Goal: Task Accomplishment & Management: Complete application form

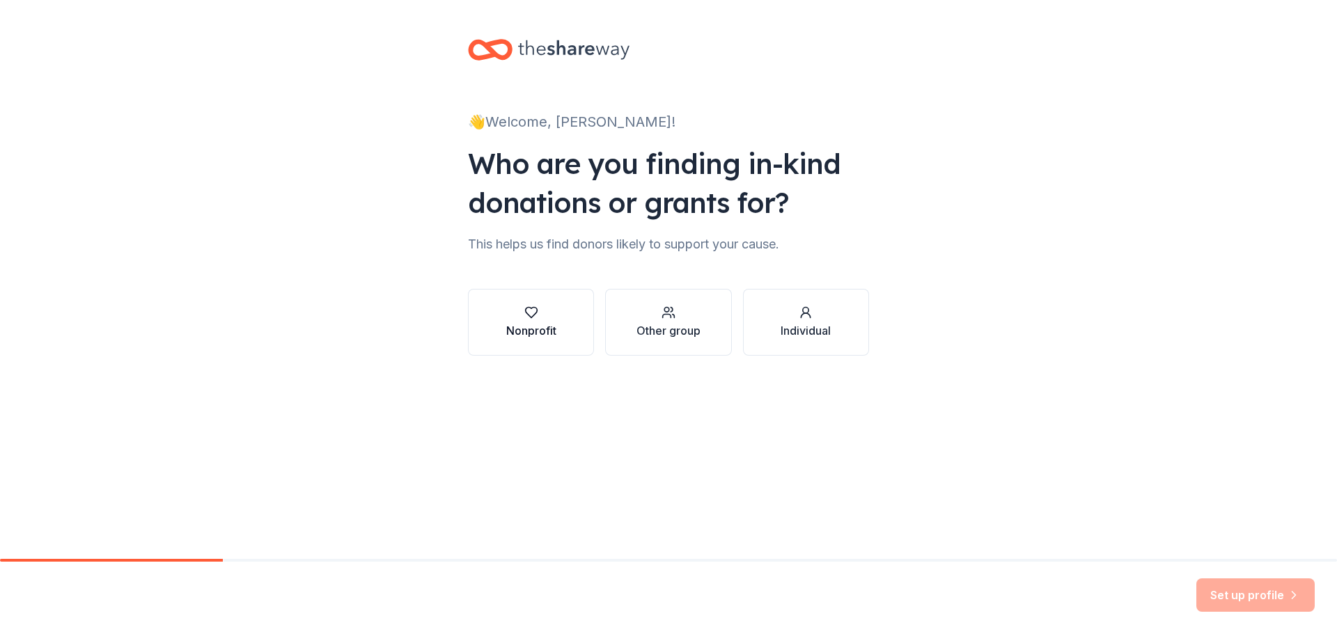
click at [540, 339] on button "Nonprofit" at bounding box center [531, 322] width 126 height 67
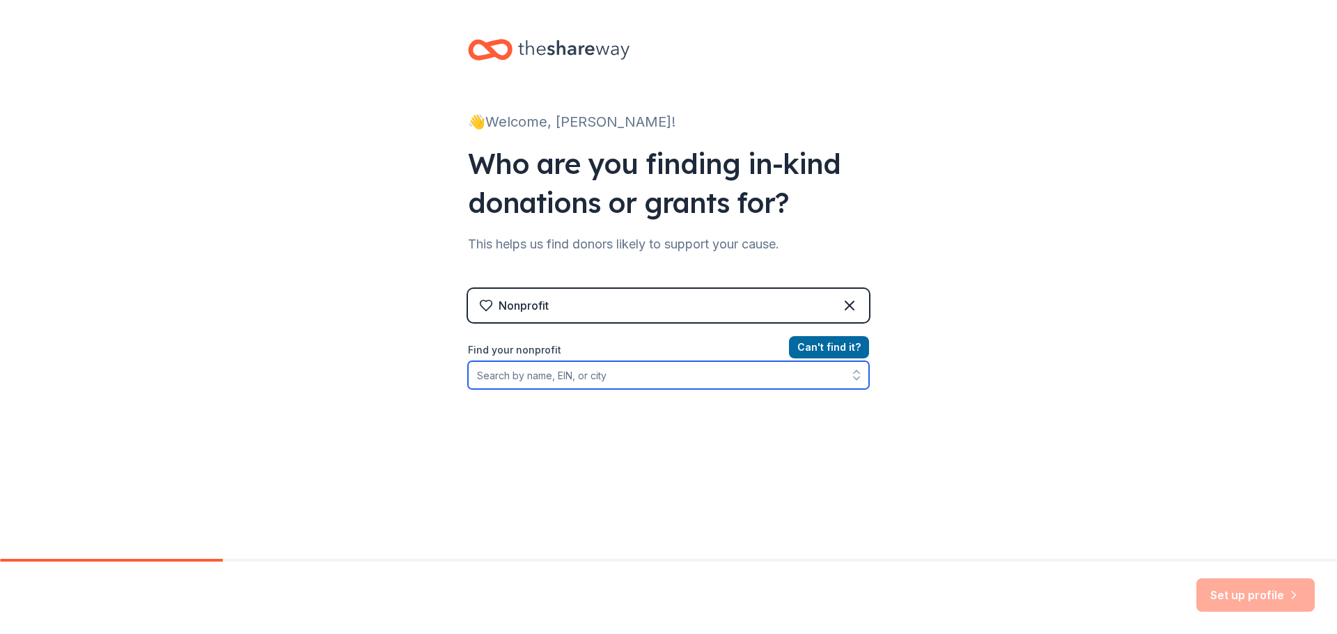
click at [583, 382] on input "Find your nonprofit" at bounding box center [668, 375] width 401 height 28
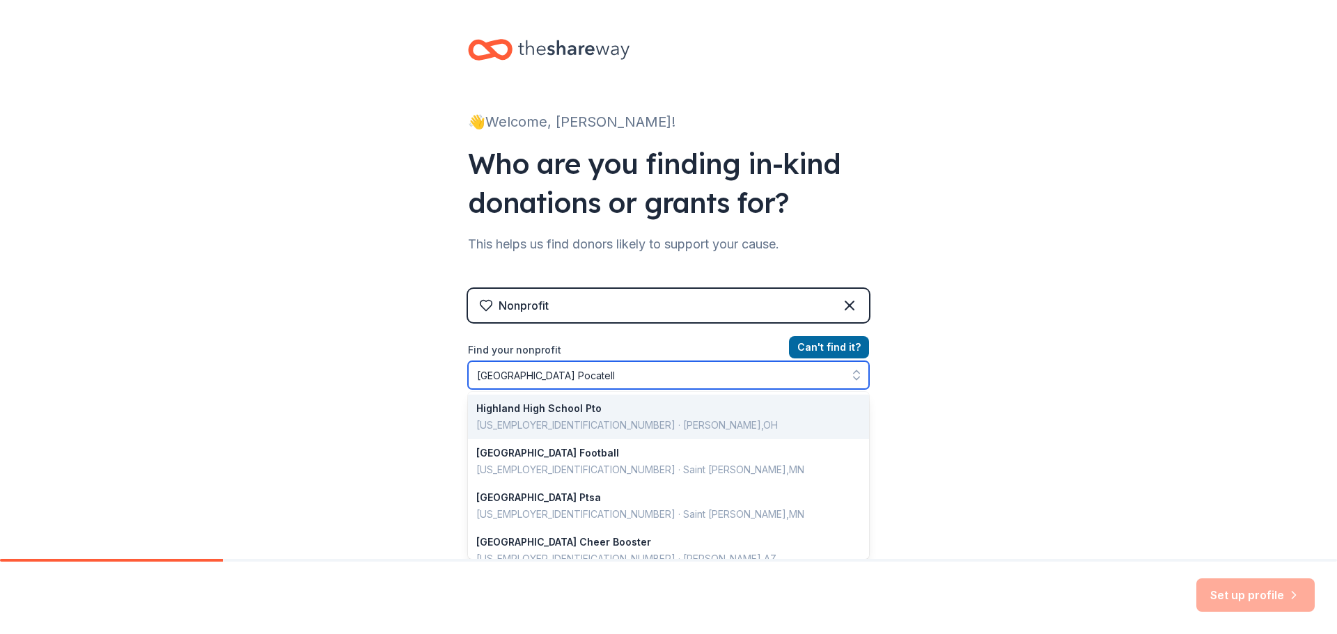
type input "[GEOGRAPHIC_DATA] Pocatello"
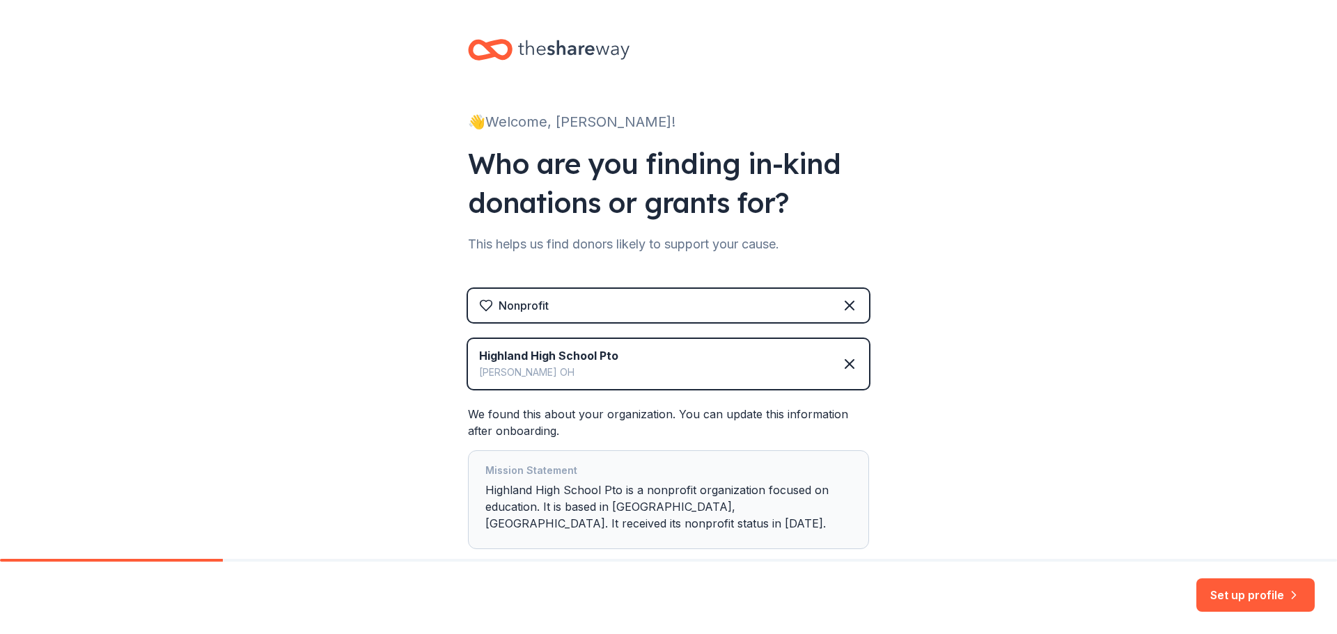
click at [621, 351] on div "[GEOGRAPHIC_DATA] Pto [GEOGRAPHIC_DATA]" at bounding box center [668, 364] width 401 height 50
click at [845, 364] on icon at bounding box center [849, 364] width 17 height 17
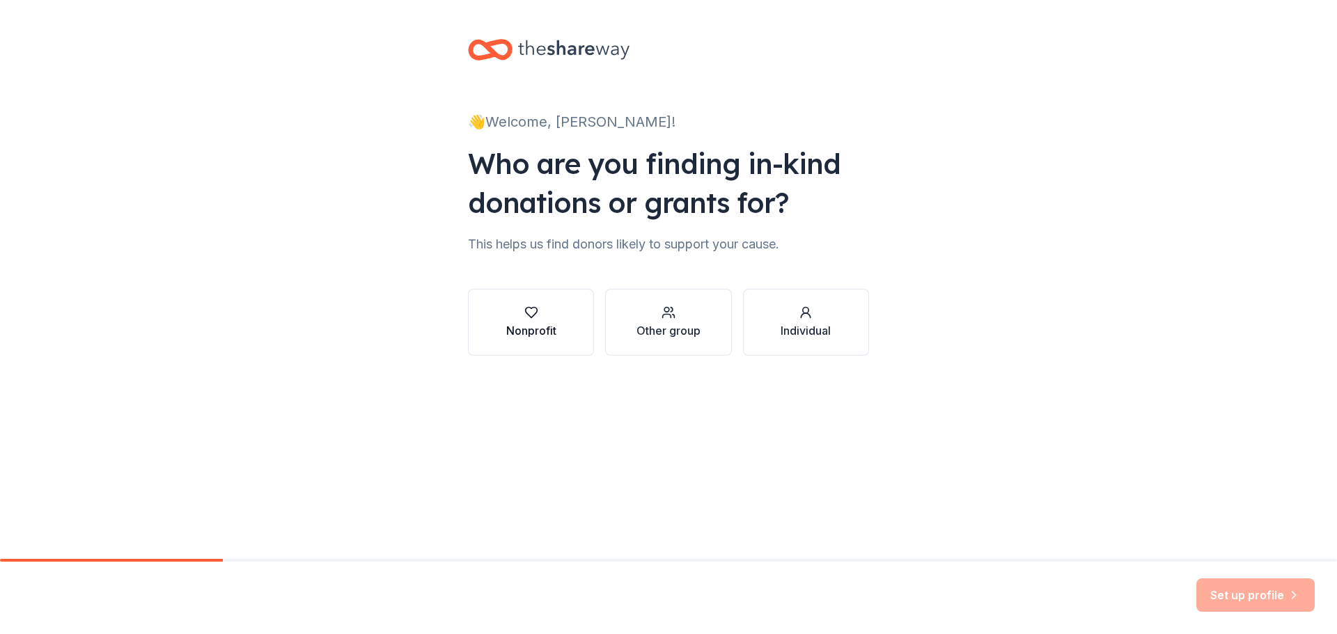
click at [552, 332] on div "Nonprofit" at bounding box center [531, 330] width 50 height 17
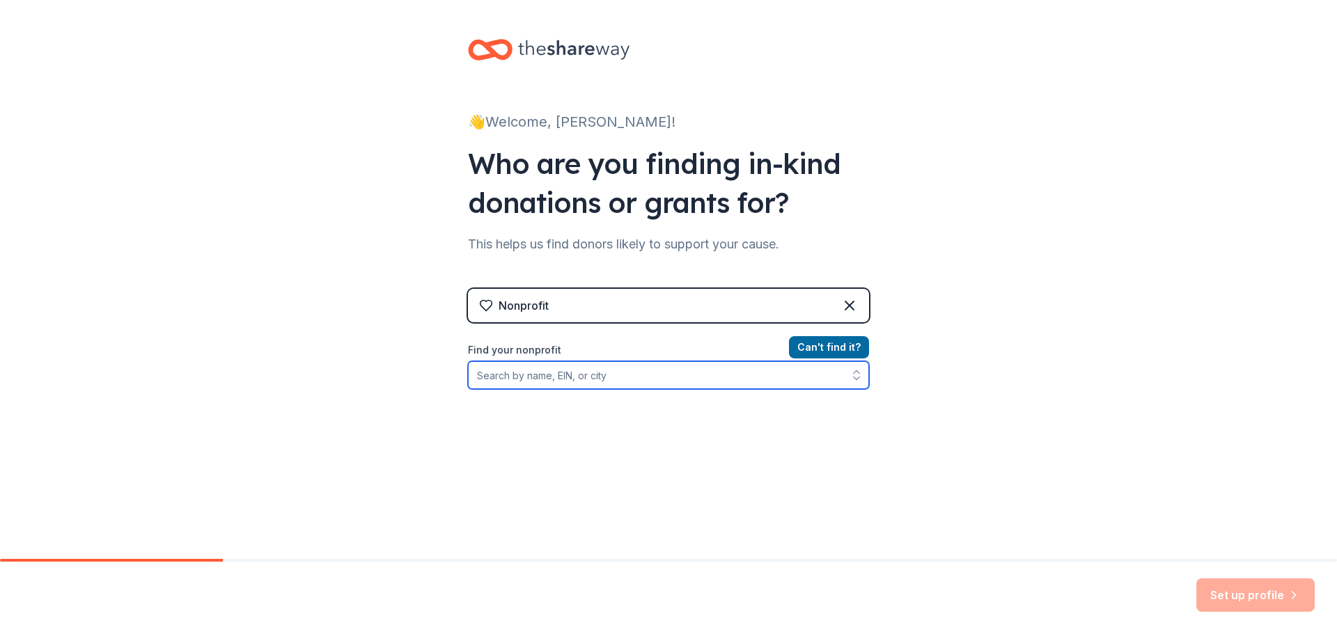
click at [542, 379] on input "Find your nonprofit" at bounding box center [668, 375] width 401 height 28
type input "pocatello"
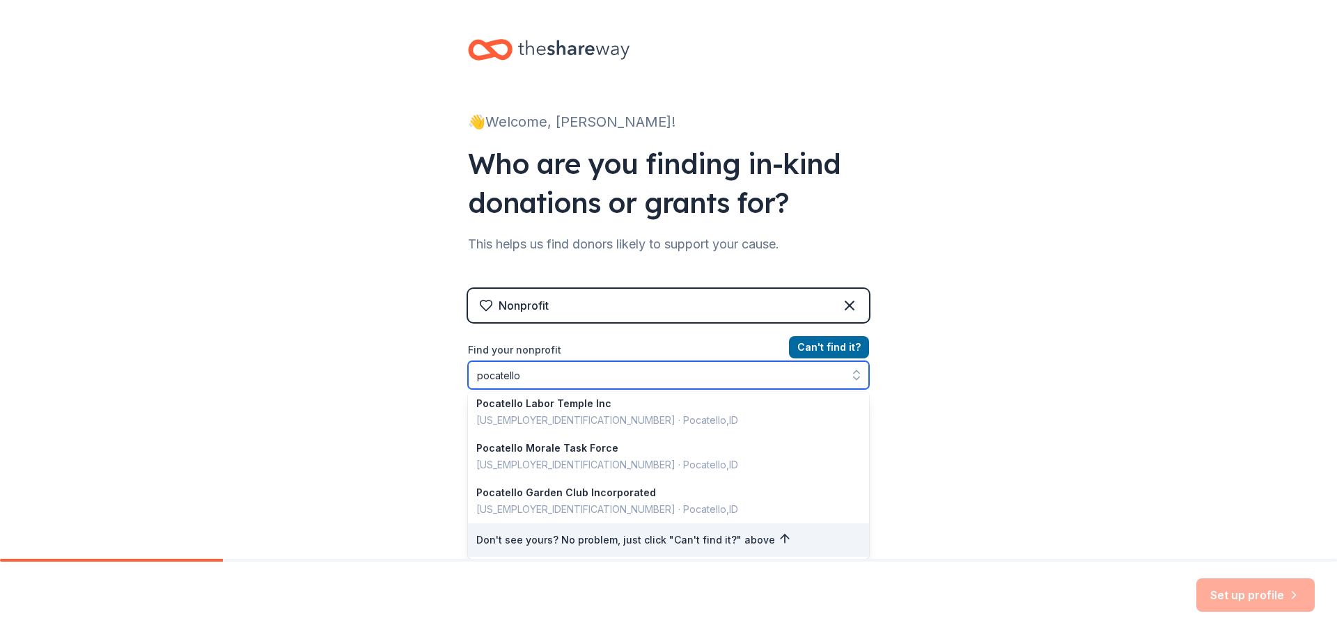
scroll to position [986, 0]
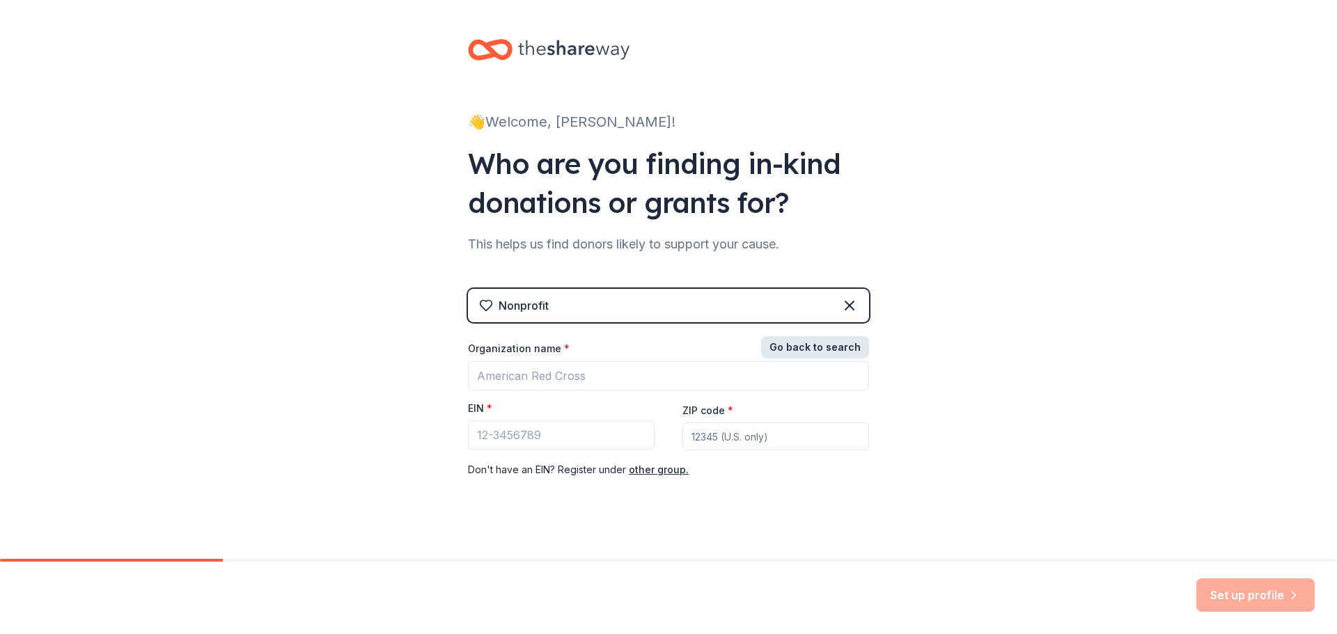
click at [822, 352] on button "Go back to search" at bounding box center [815, 347] width 108 height 22
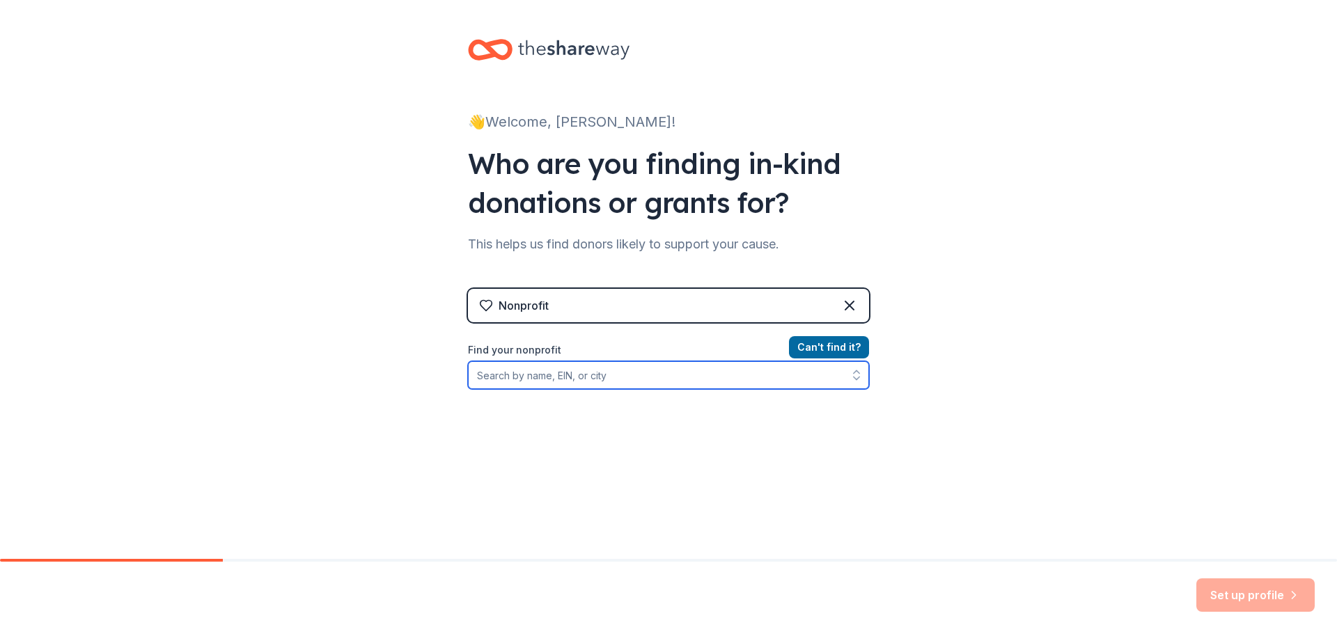
click at [523, 380] on input "Find your nonprofit" at bounding box center [668, 375] width 401 height 28
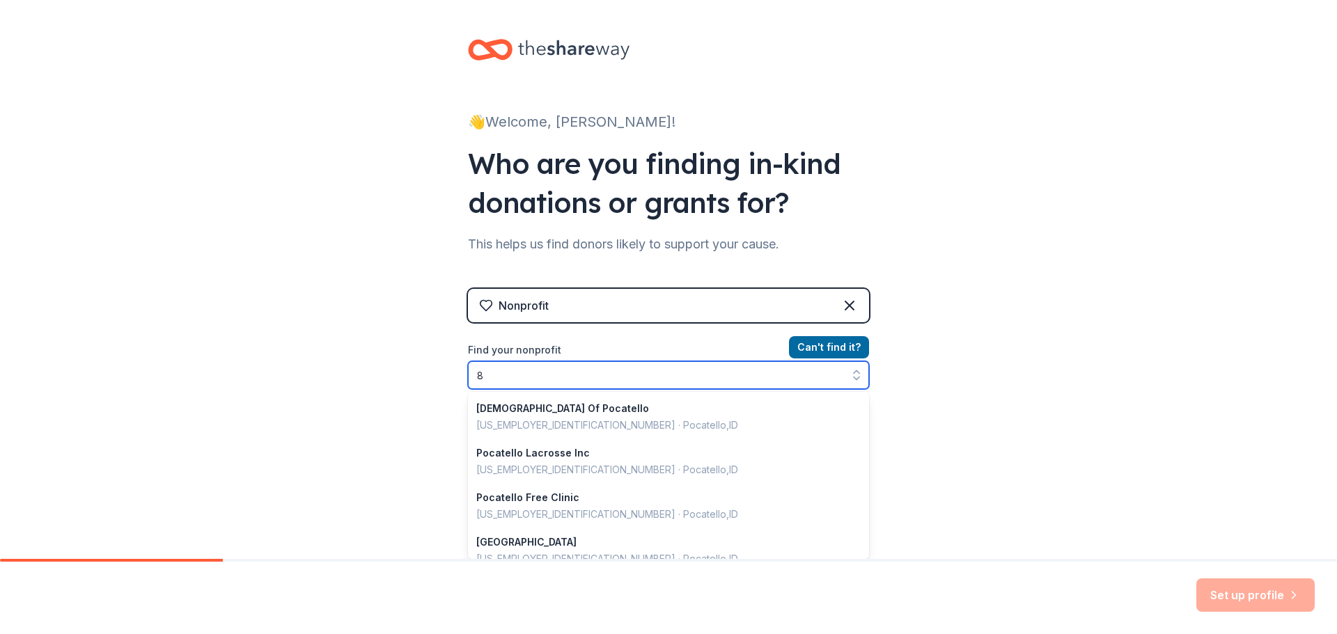
scroll to position [983, 0]
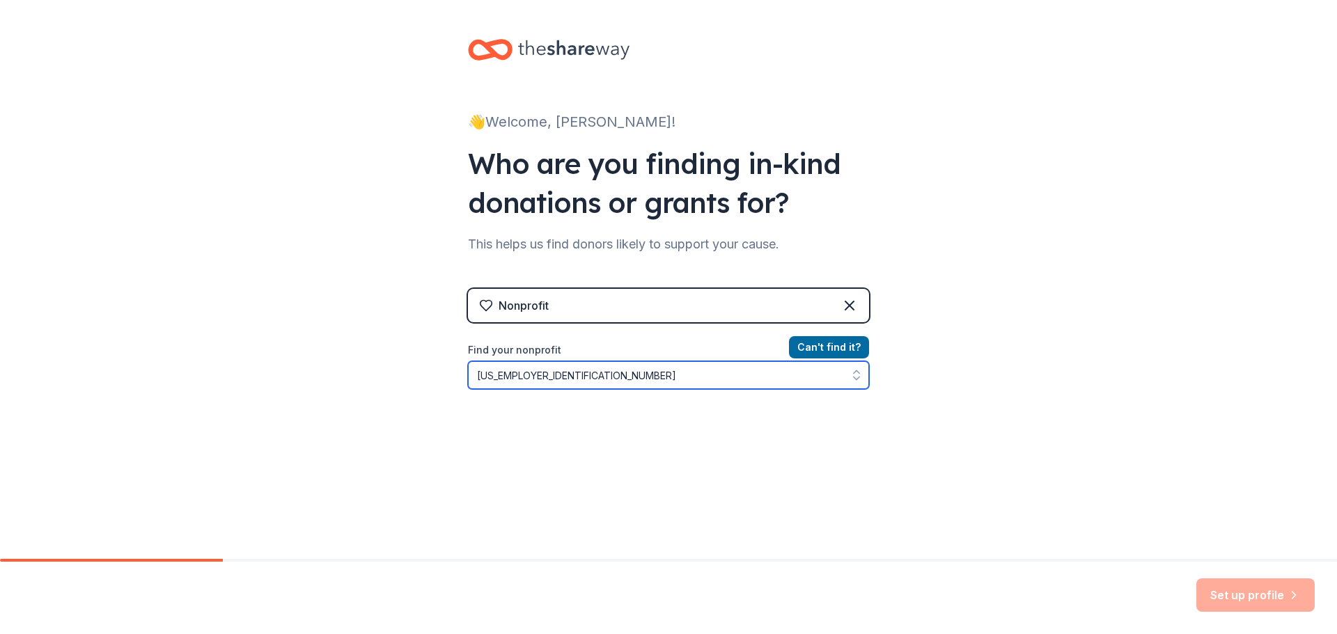
click at [634, 371] on input "[US_EMPLOYER_IDENTIFICATION_NUMBER]" at bounding box center [668, 375] width 401 height 28
type input "91"
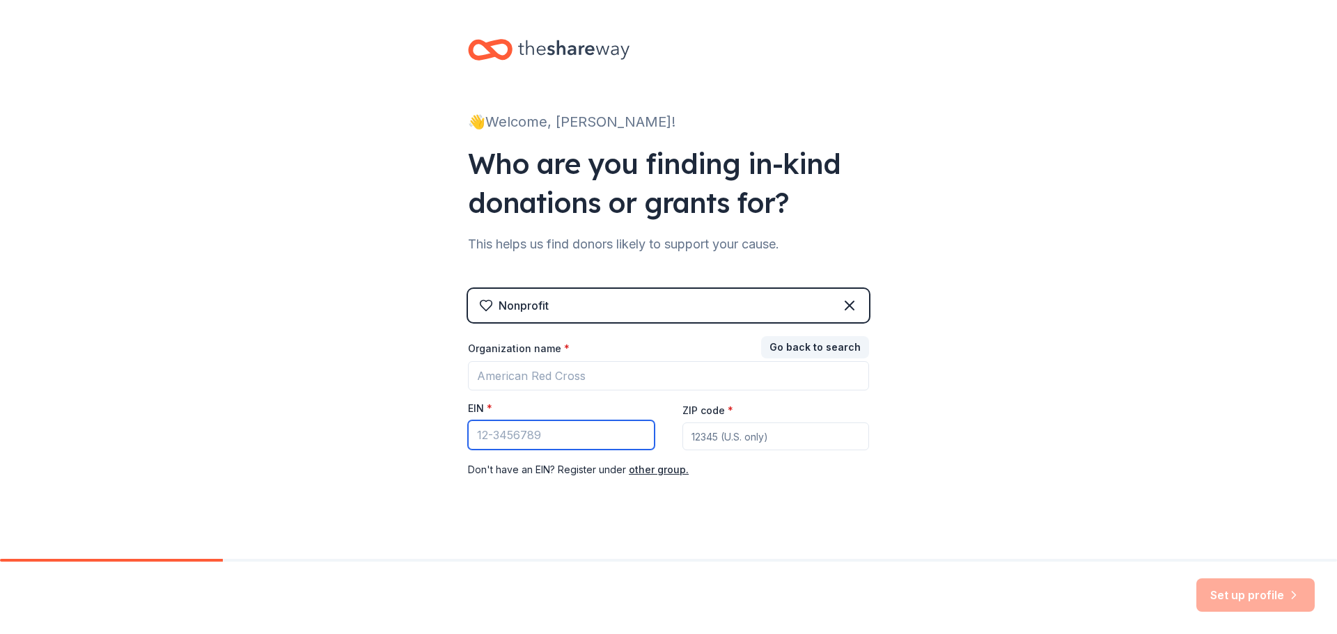
click at [474, 432] on input "EIN *" at bounding box center [561, 435] width 187 height 29
type input "[US_EMPLOYER_IDENTIFICATION_NUMBER]"
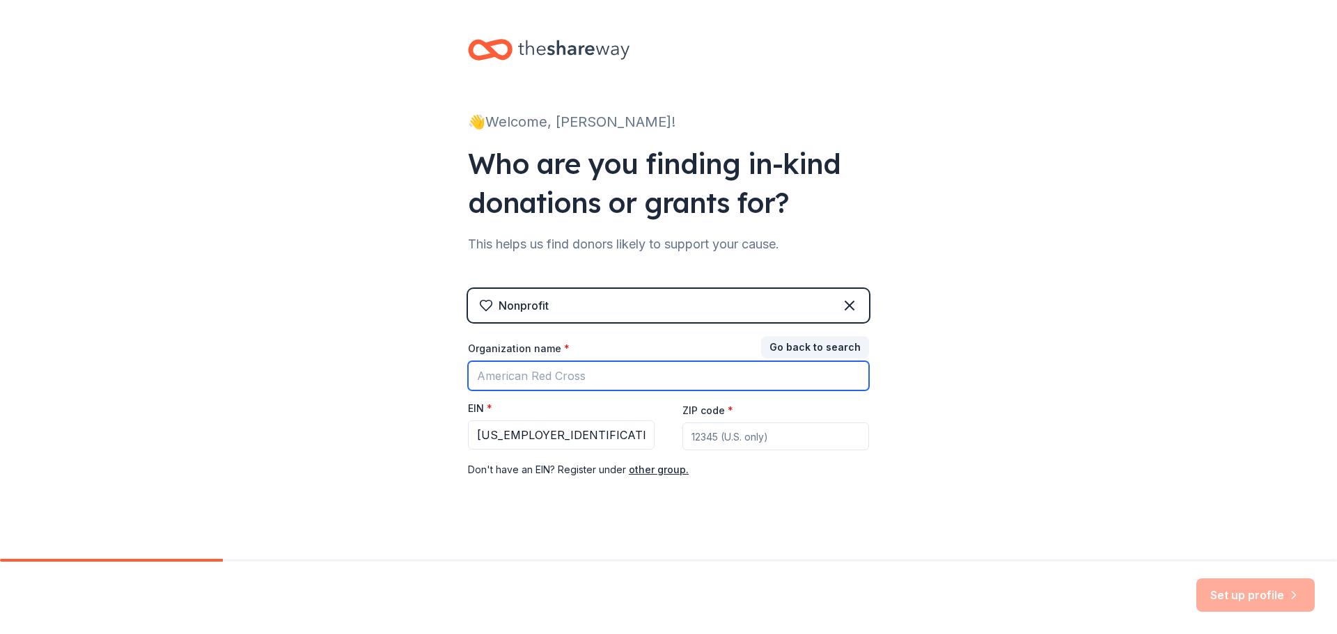
click at [669, 376] on input "Organization name *" at bounding box center [668, 375] width 401 height 29
type input "[GEOGRAPHIC_DATA]"
click at [695, 442] on input "ZIP code *" at bounding box center [776, 437] width 187 height 28
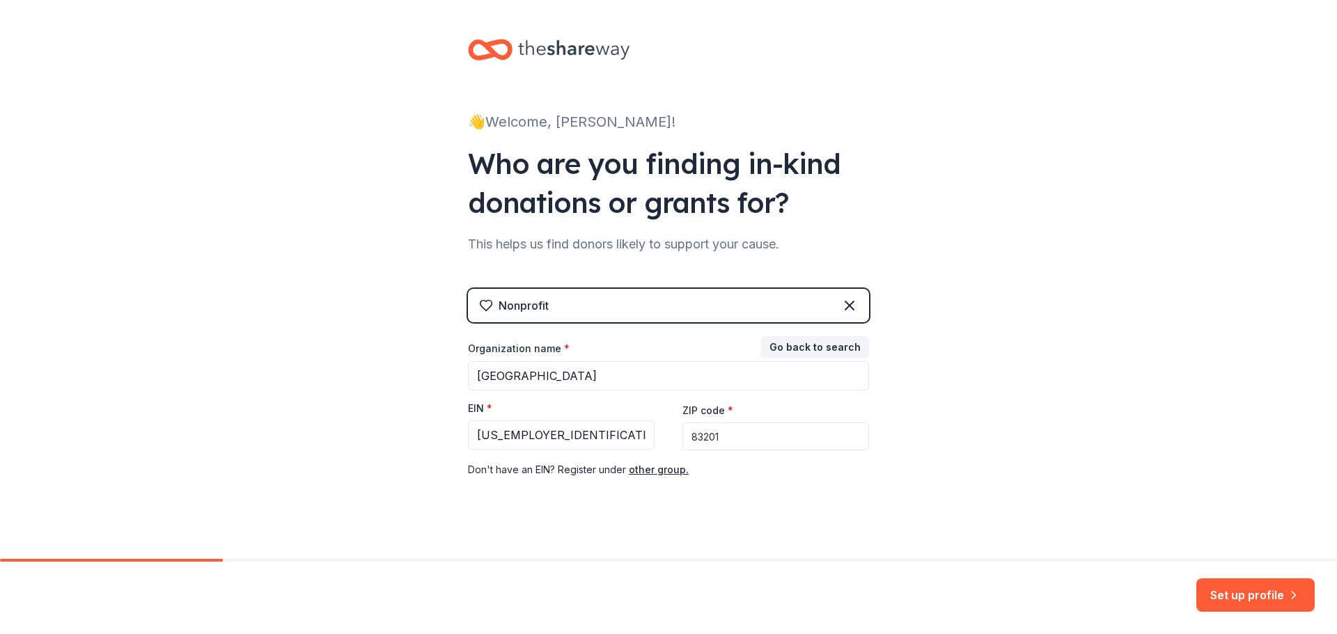
type input "83201"
click at [1251, 595] on button "Set up profile" at bounding box center [1256, 595] width 118 height 33
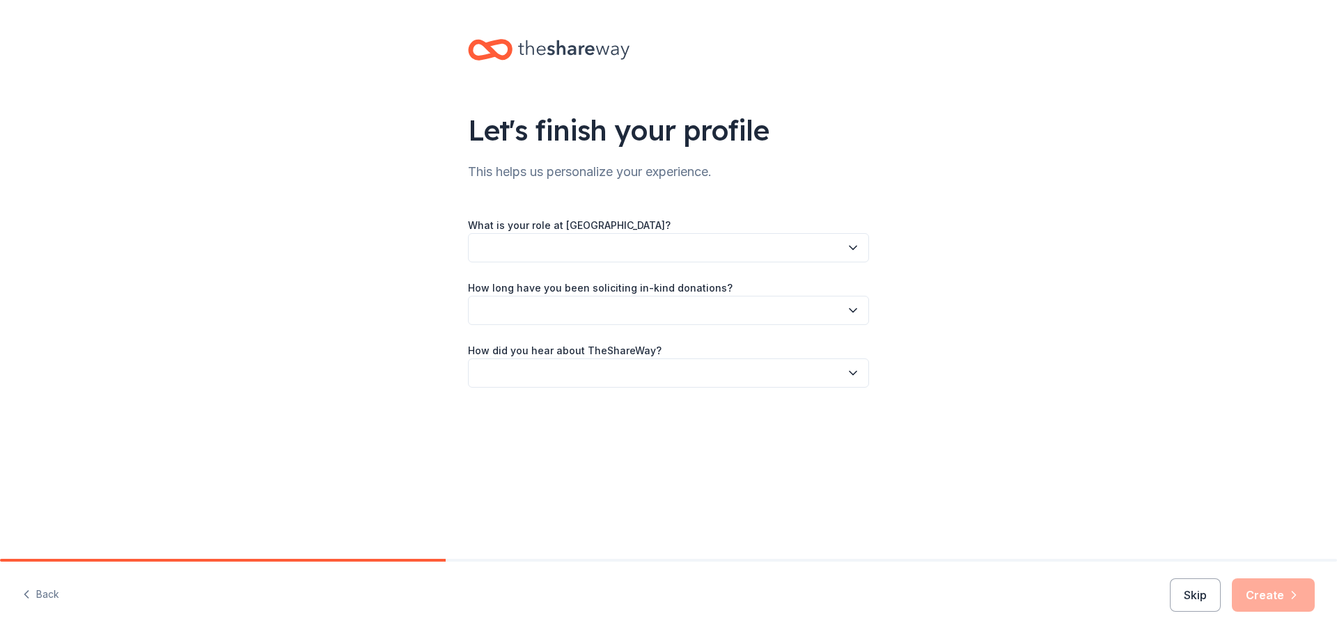
click at [561, 249] on button "button" at bounding box center [668, 247] width 401 height 29
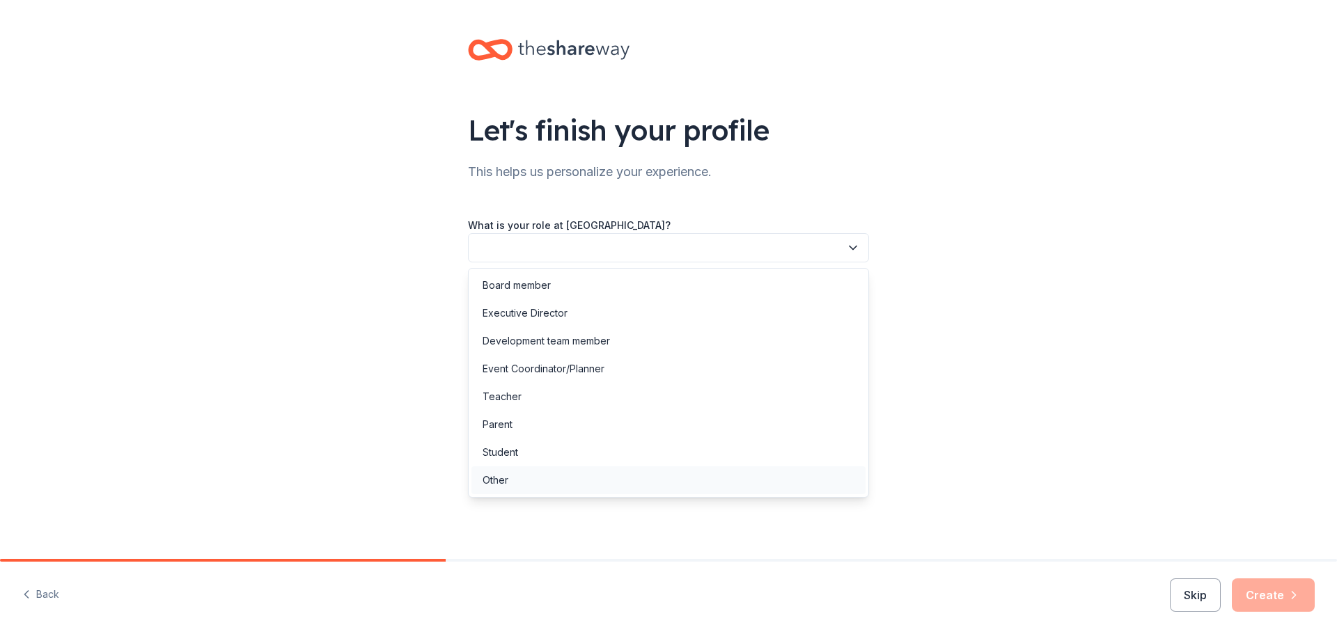
click at [521, 477] on div "Other" at bounding box center [669, 481] width 394 height 28
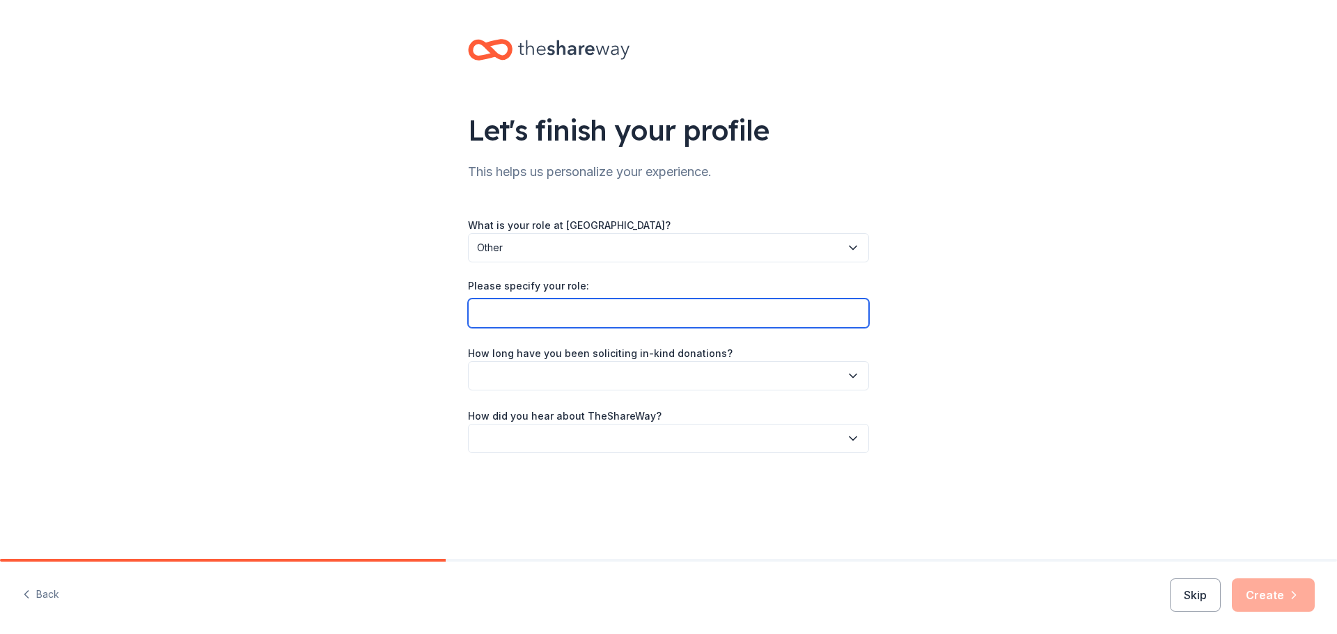
click at [538, 315] on input "Please specify your role:" at bounding box center [668, 313] width 401 height 29
type input "Assistant Principal/ Athletic Director"
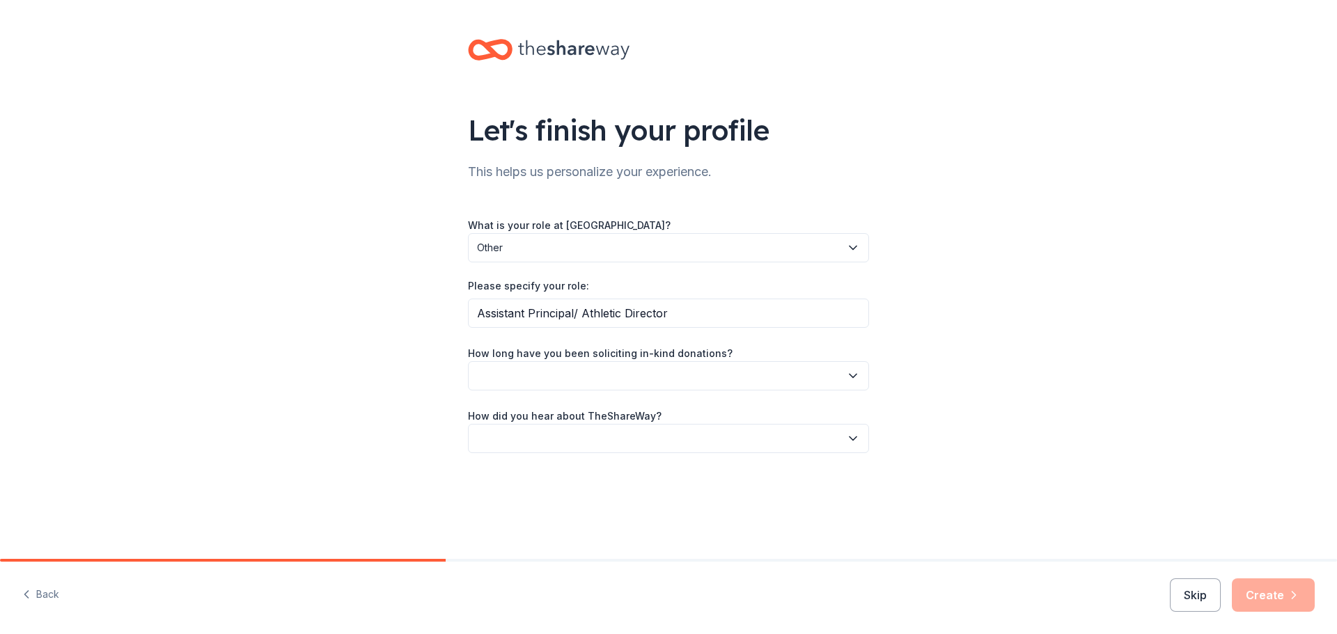
click at [708, 372] on button "button" at bounding box center [668, 375] width 401 height 29
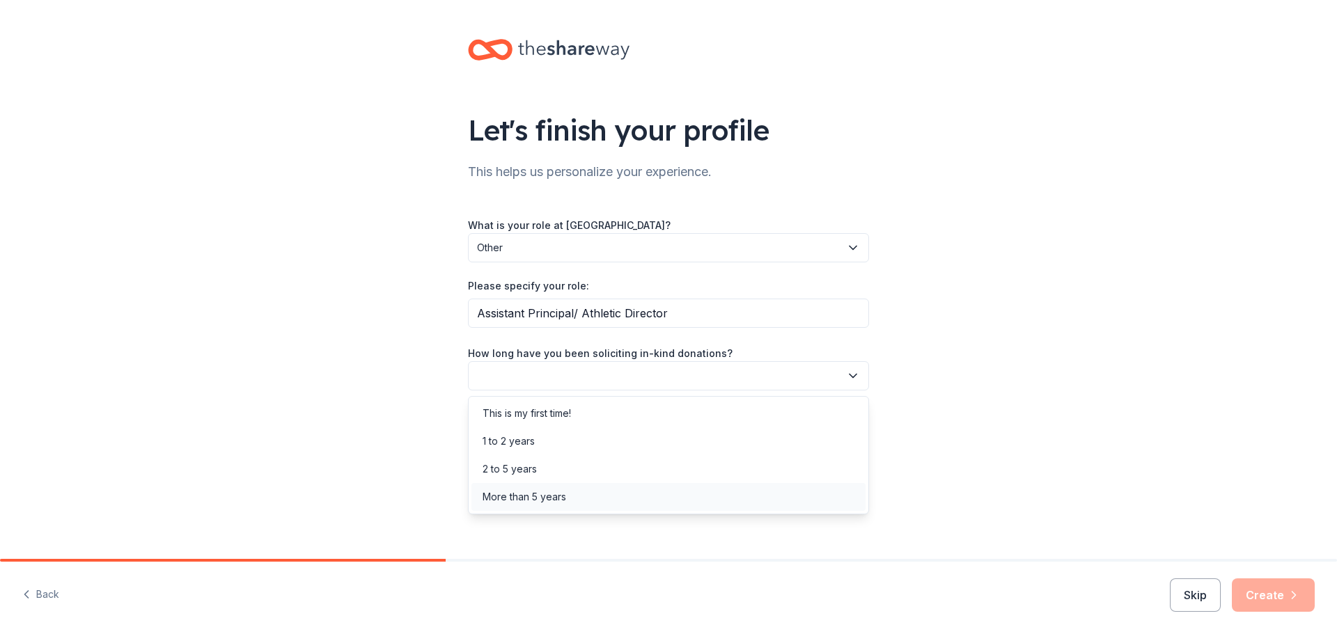
click at [595, 490] on div "More than 5 years" at bounding box center [669, 497] width 394 height 28
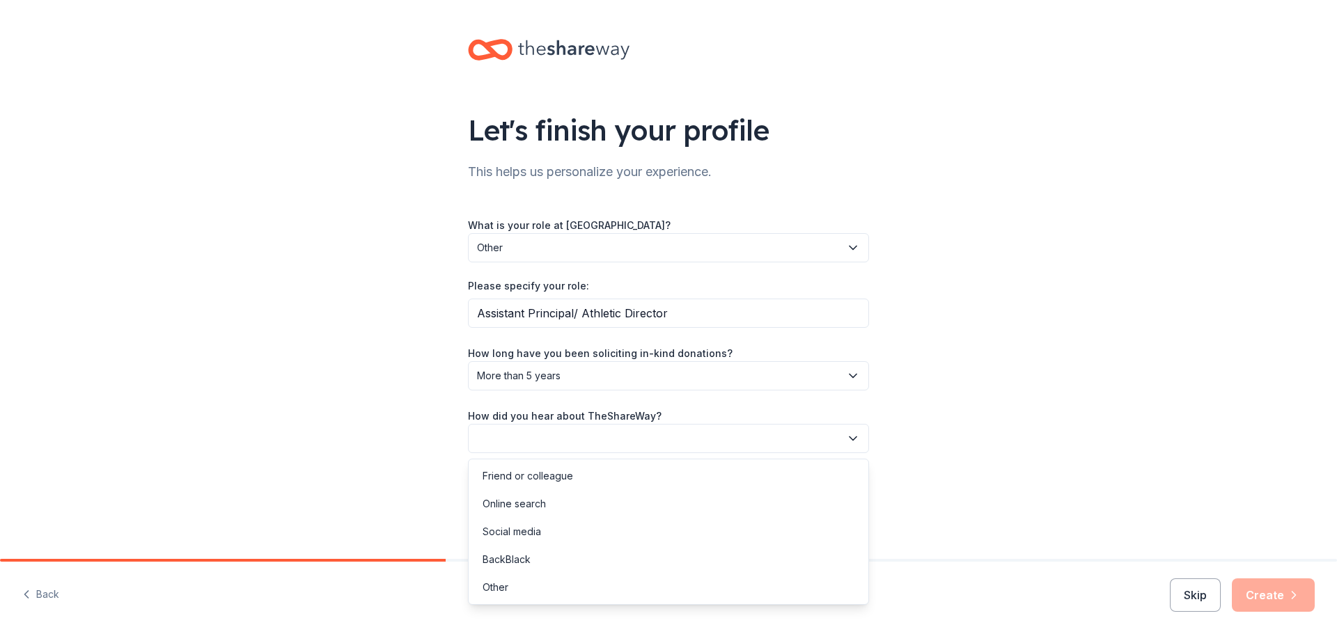
click at [684, 438] on button "button" at bounding box center [668, 438] width 401 height 29
click at [566, 476] on div "Friend or colleague" at bounding box center [528, 476] width 91 height 17
click at [1265, 600] on button "Create" at bounding box center [1273, 595] width 83 height 33
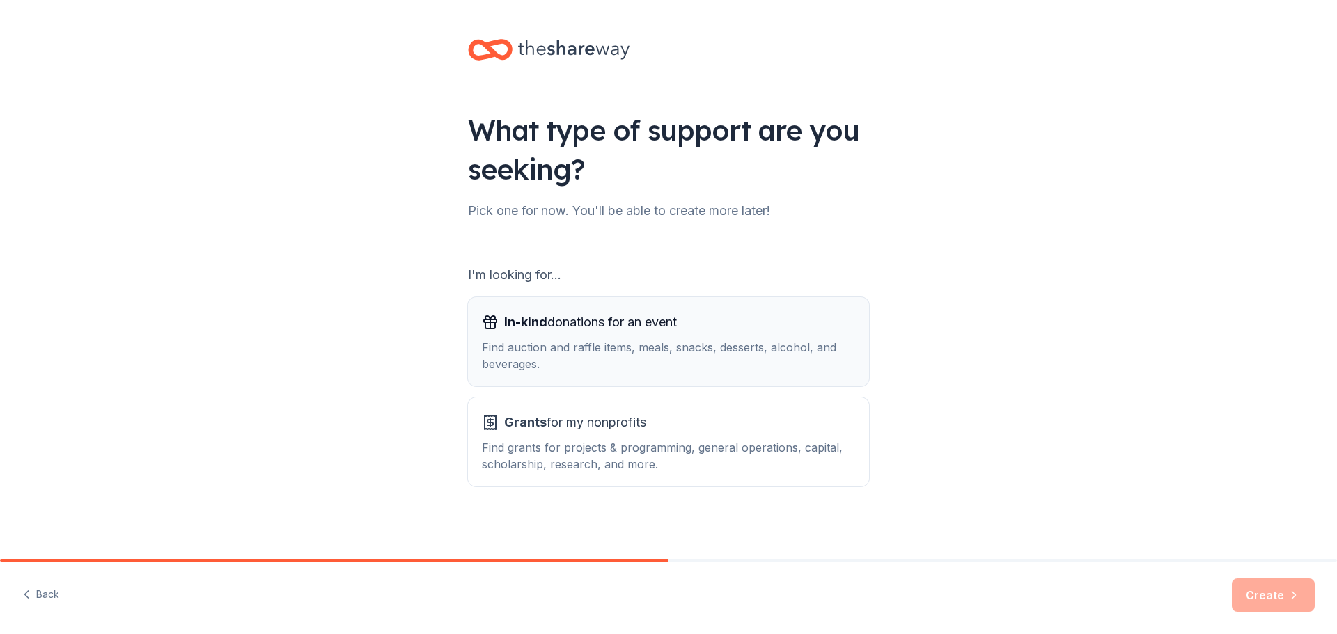
click at [623, 372] on div "Find auction and raffle items, meals, snacks, desserts, alcohol, and beverages." at bounding box center [668, 355] width 373 height 33
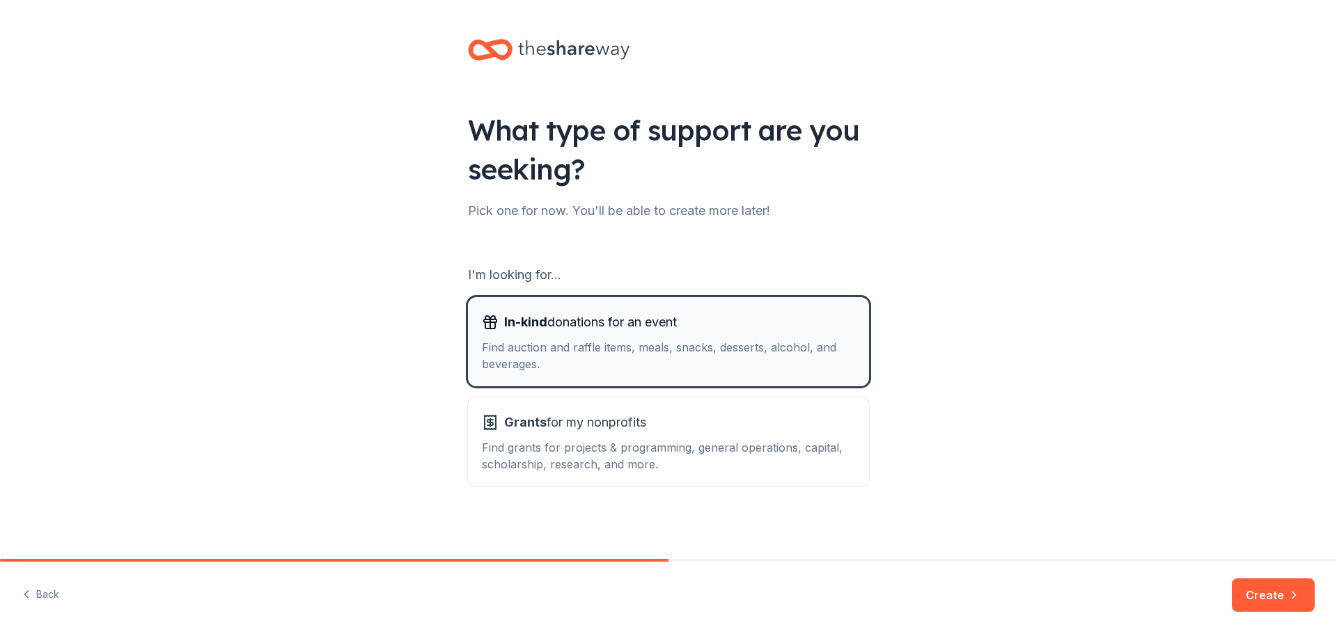
click at [625, 366] on div "Find auction and raffle items, meals, snacks, desserts, alcohol, and beverages." at bounding box center [668, 355] width 373 height 33
click at [1268, 600] on button "Create" at bounding box center [1273, 595] width 83 height 33
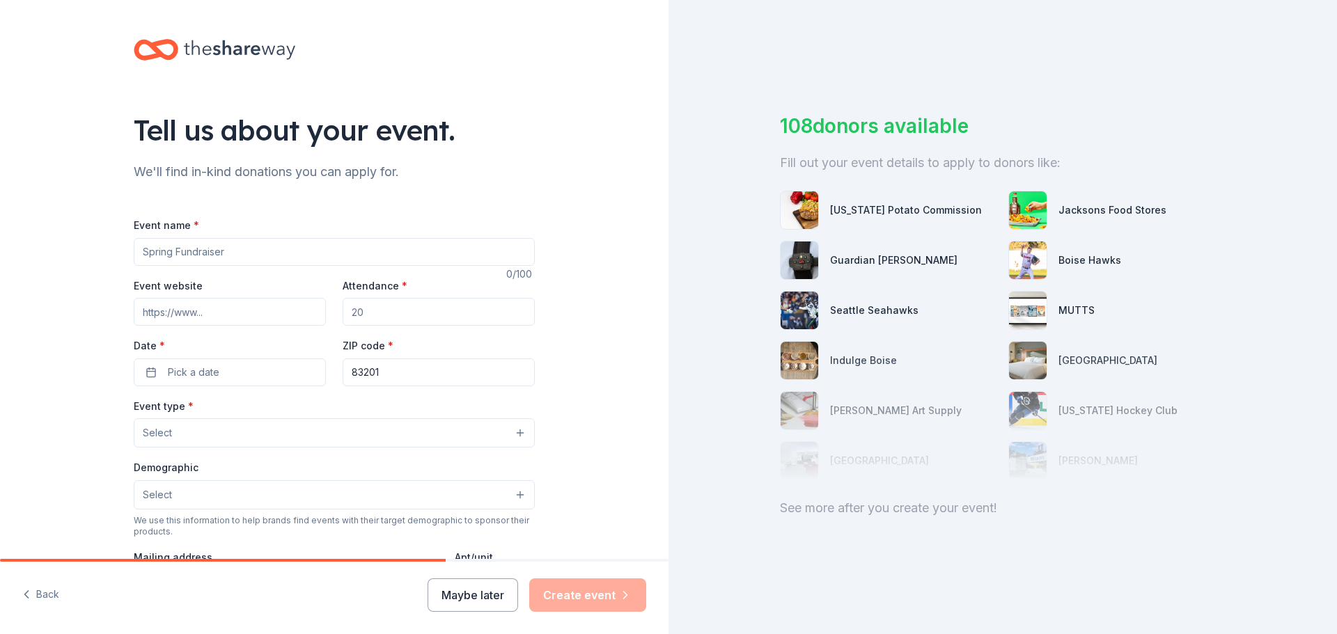
click at [143, 250] on input "Event name *" at bounding box center [334, 252] width 401 height 28
click at [267, 254] on input "Fall Concessions Fundraiseer" at bounding box center [334, 252] width 401 height 28
type input "Fall Concessions Fundraiser"
click at [385, 314] on input "Attendance *" at bounding box center [439, 312] width 192 height 28
type input "2000"
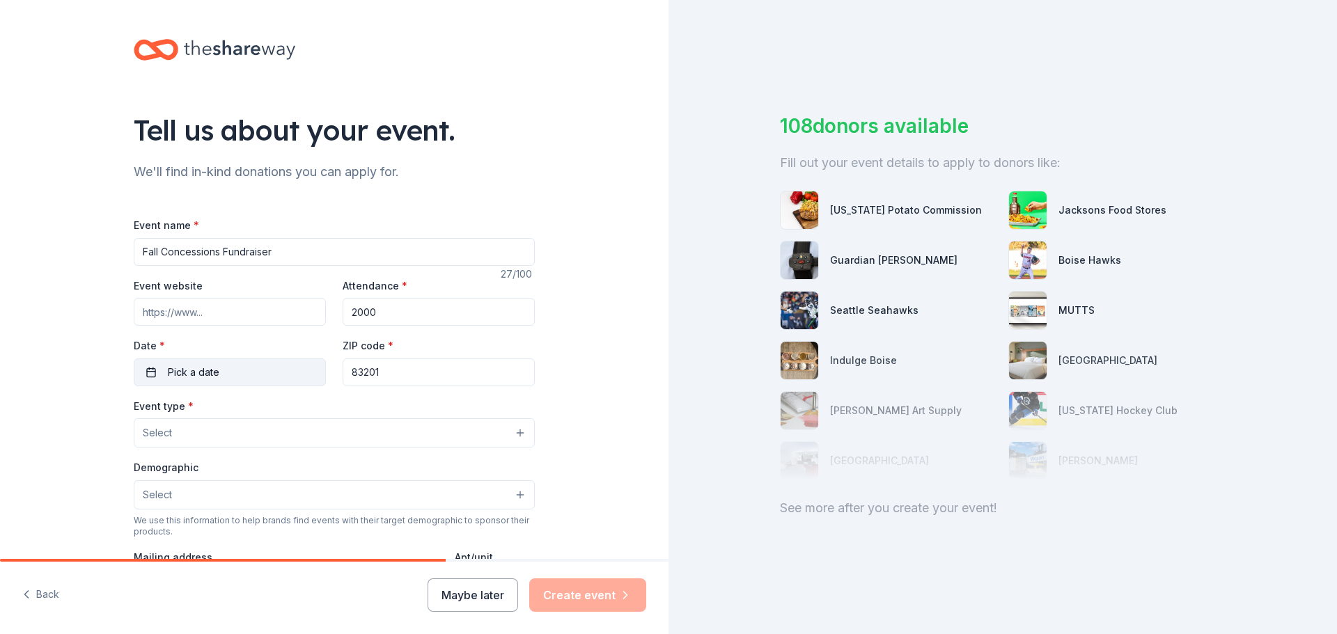
click at [217, 375] on button "Pick a date" at bounding box center [230, 373] width 192 height 28
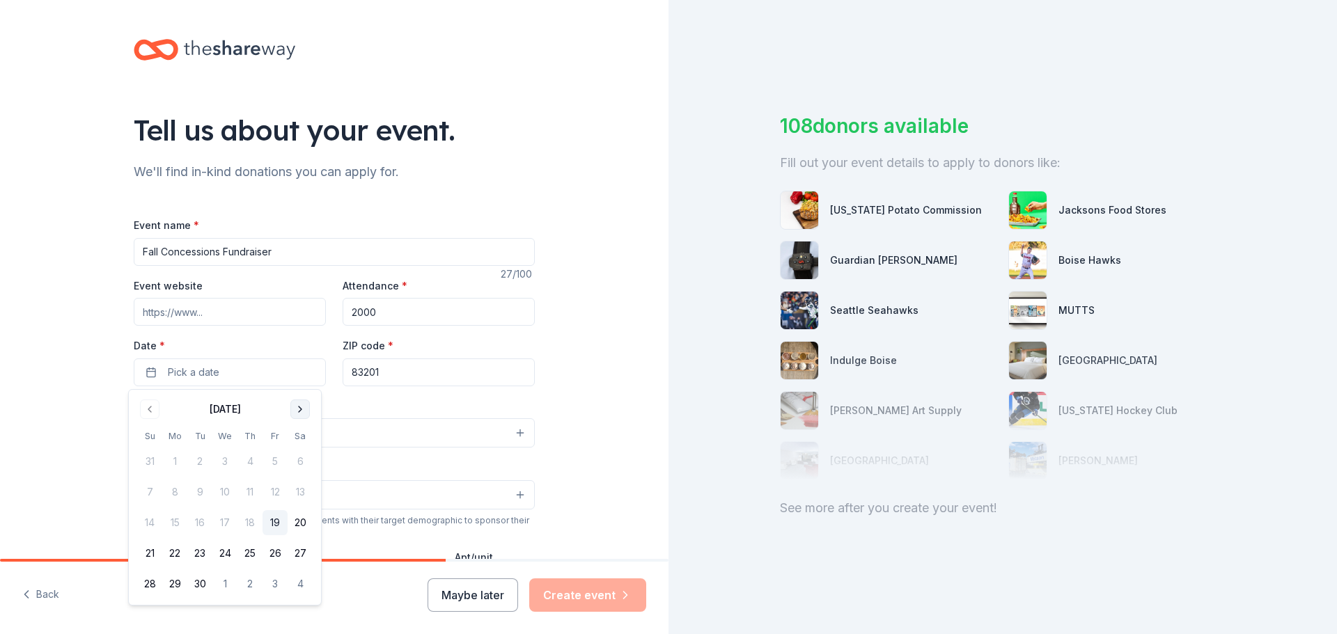
click at [302, 410] on button "Go to next month" at bounding box center [300, 410] width 20 height 20
click at [279, 554] on button "24" at bounding box center [275, 553] width 25 height 25
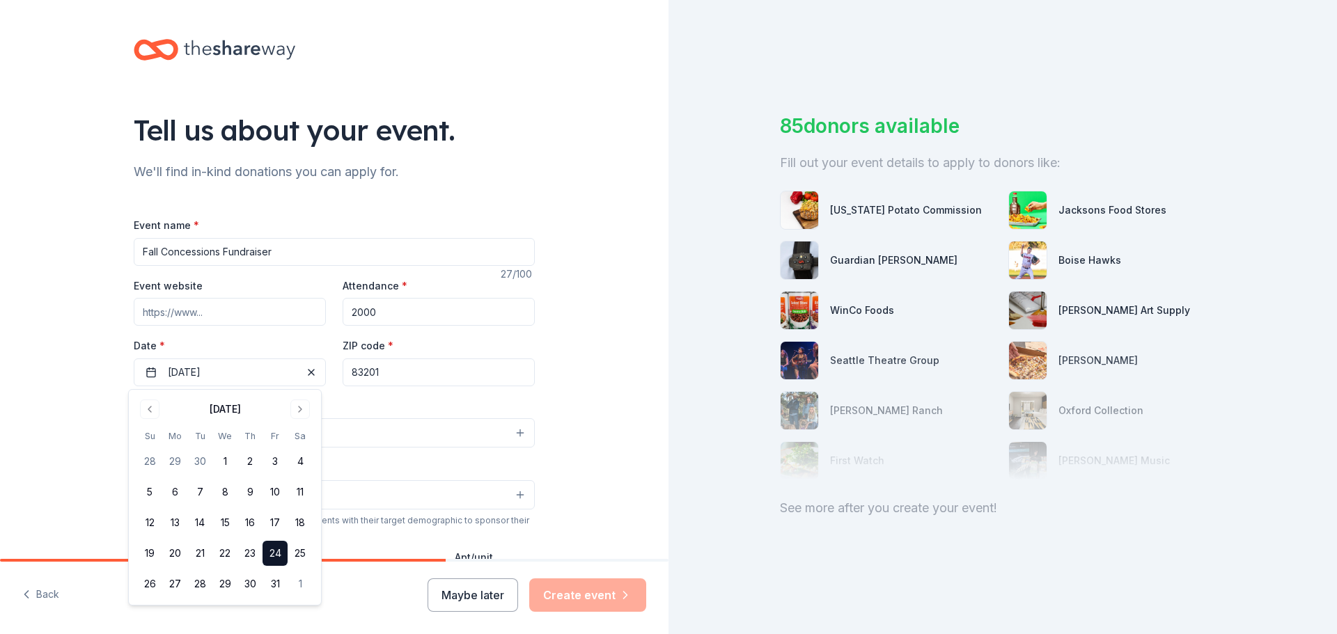
click at [576, 157] on div "Tell us about your event. We'll find in-kind donations you can apply for. Event…" at bounding box center [334, 463] width 669 height 927
click at [237, 316] on input "Event website" at bounding box center [230, 312] width 192 height 28
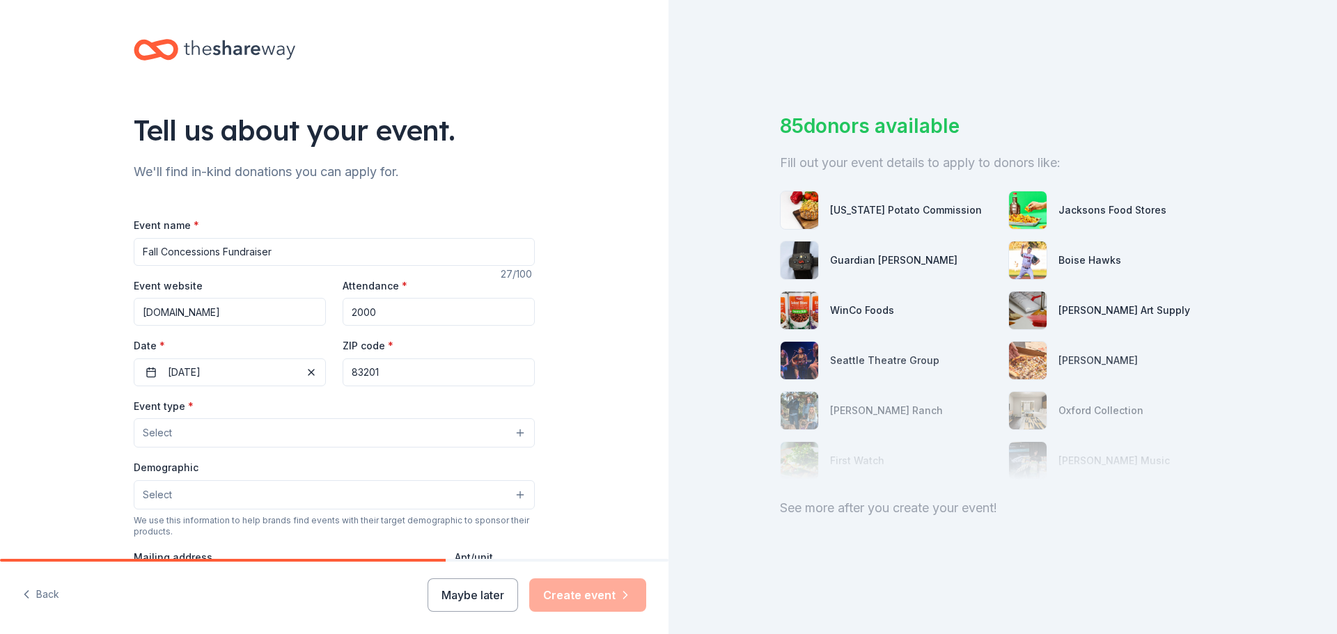
type input "[DOMAIN_NAME]"
click at [253, 428] on button "Select" at bounding box center [334, 433] width 401 height 29
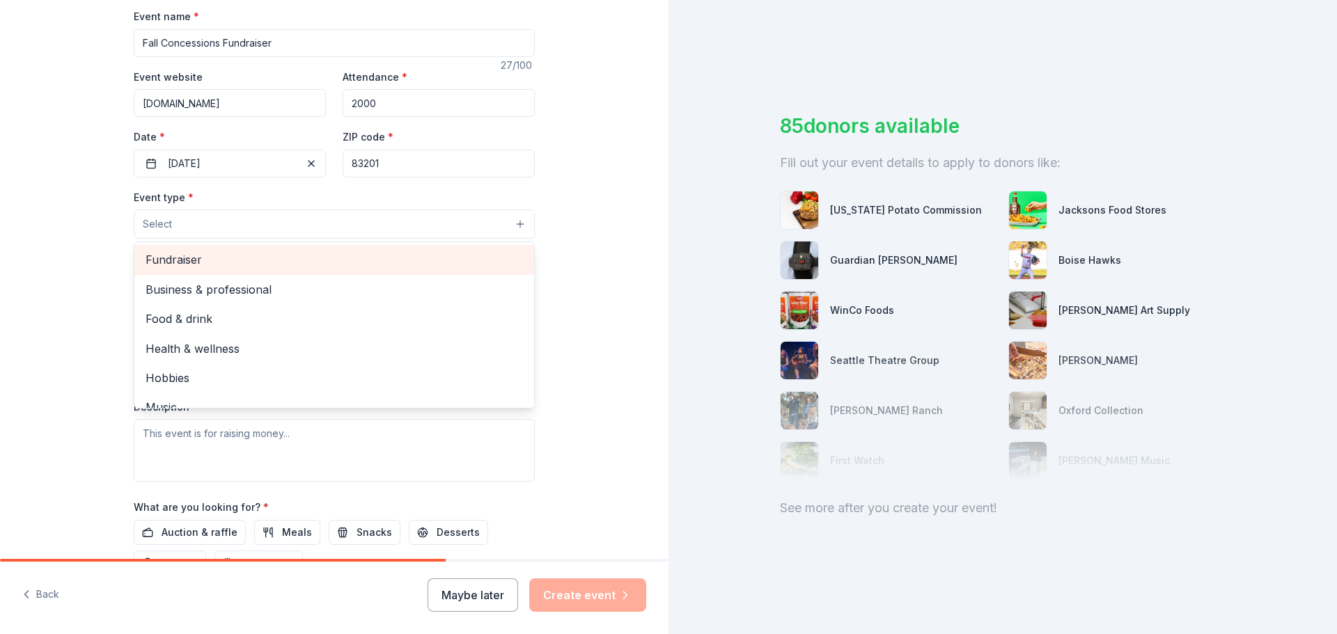
click at [231, 261] on span "Fundraiser" at bounding box center [334, 260] width 377 height 18
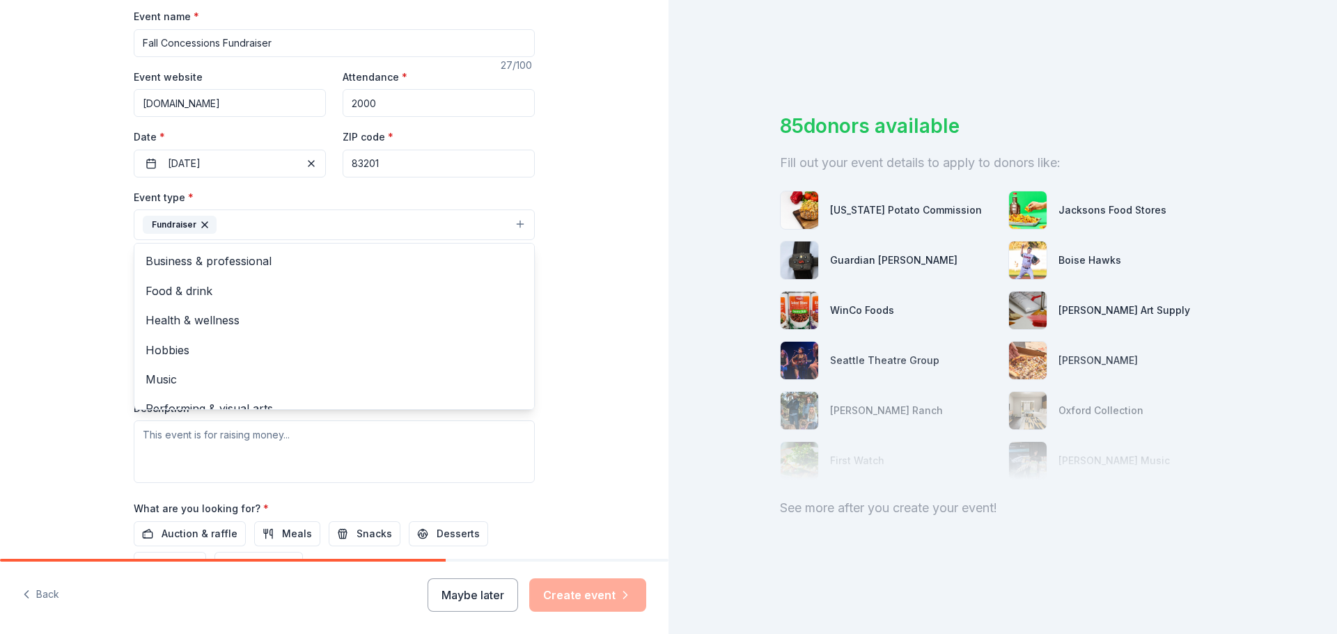
click at [607, 309] on div "Tell us about your event. We'll find in-kind donations you can apply for. Event…" at bounding box center [334, 255] width 669 height 928
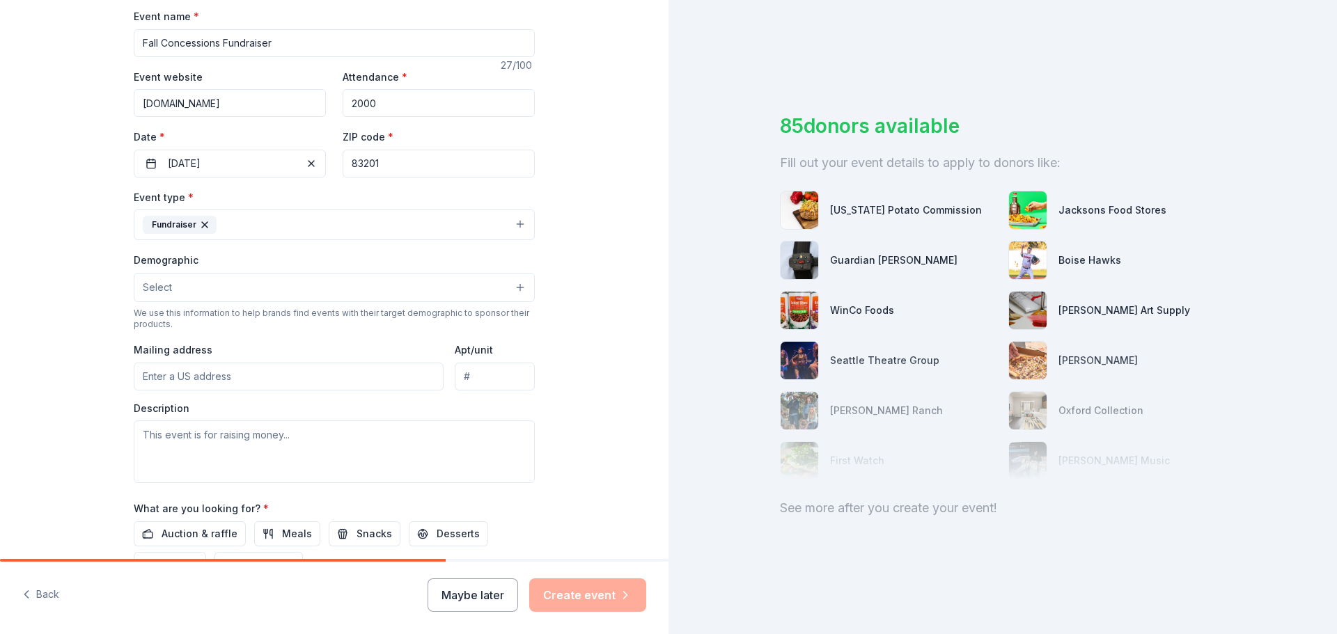
click at [362, 294] on button "Select" at bounding box center [334, 287] width 401 height 29
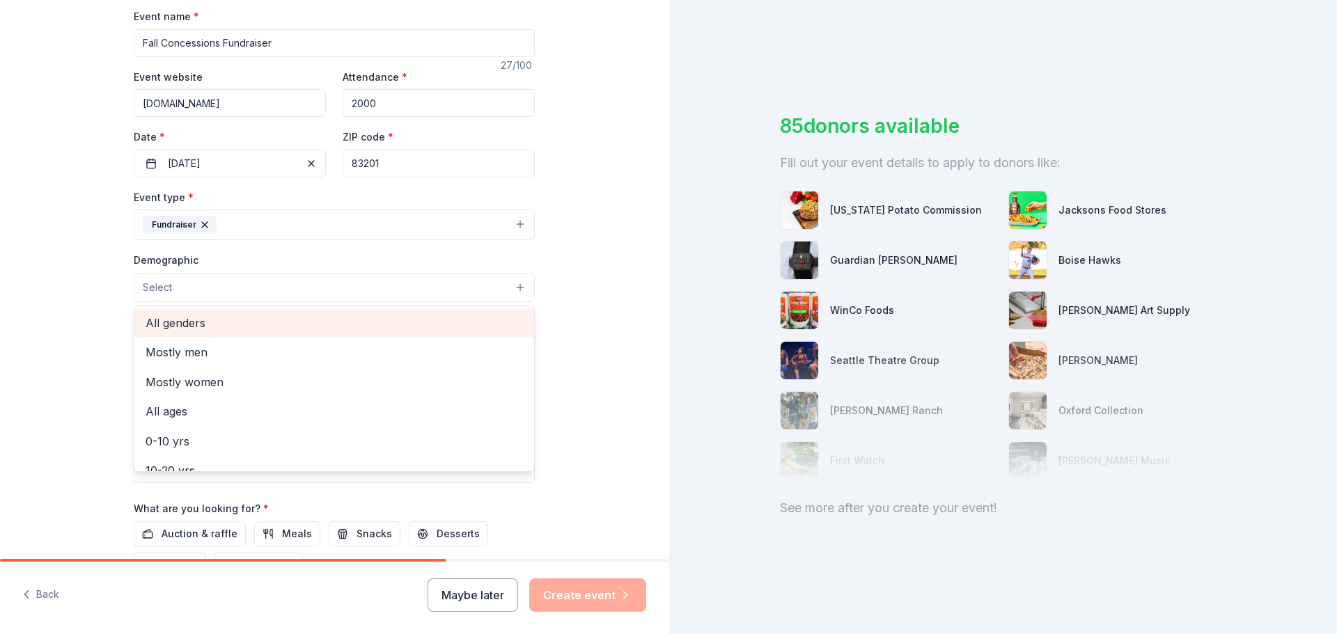
click at [221, 319] on span "All genders" at bounding box center [334, 323] width 377 height 18
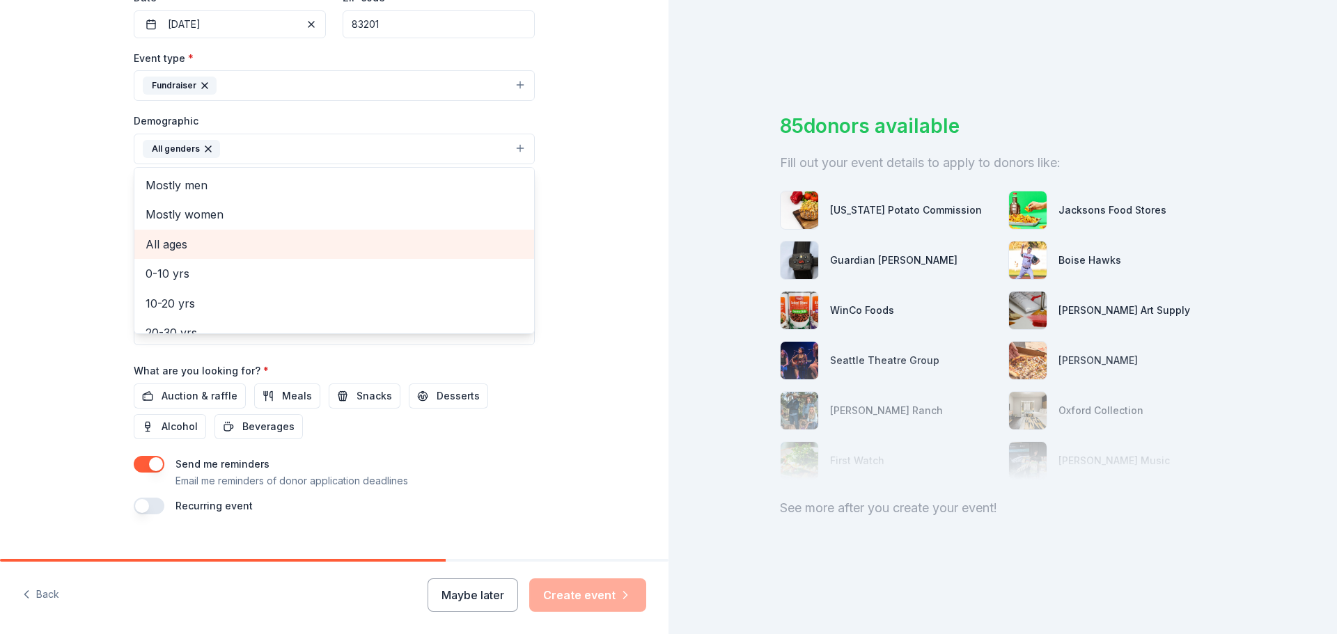
click at [228, 244] on span "All ages" at bounding box center [334, 244] width 377 height 18
click at [600, 283] on div "Tell us about your event. We'll find in-kind donations you can apply for. Event…" at bounding box center [334, 117] width 669 height 930
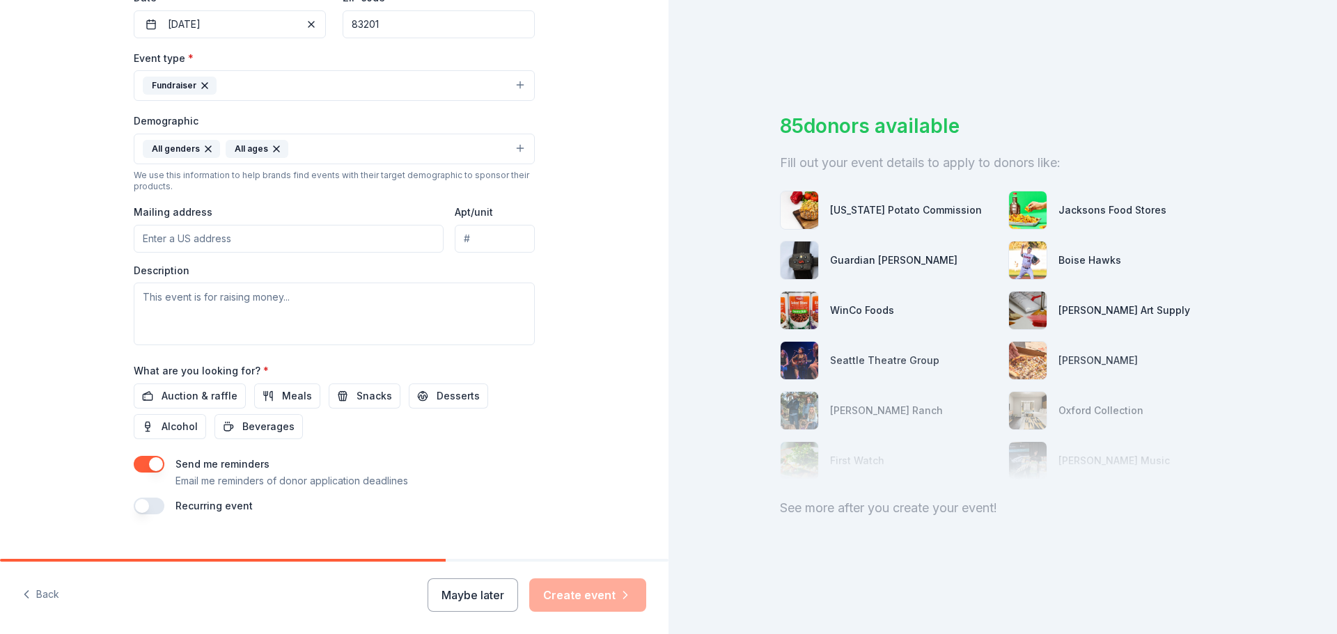
click at [295, 242] on input "Mailing address" at bounding box center [289, 239] width 310 height 28
type input "[STREET_ADDRESS]"
click at [232, 314] on textarea at bounding box center [334, 314] width 401 height 63
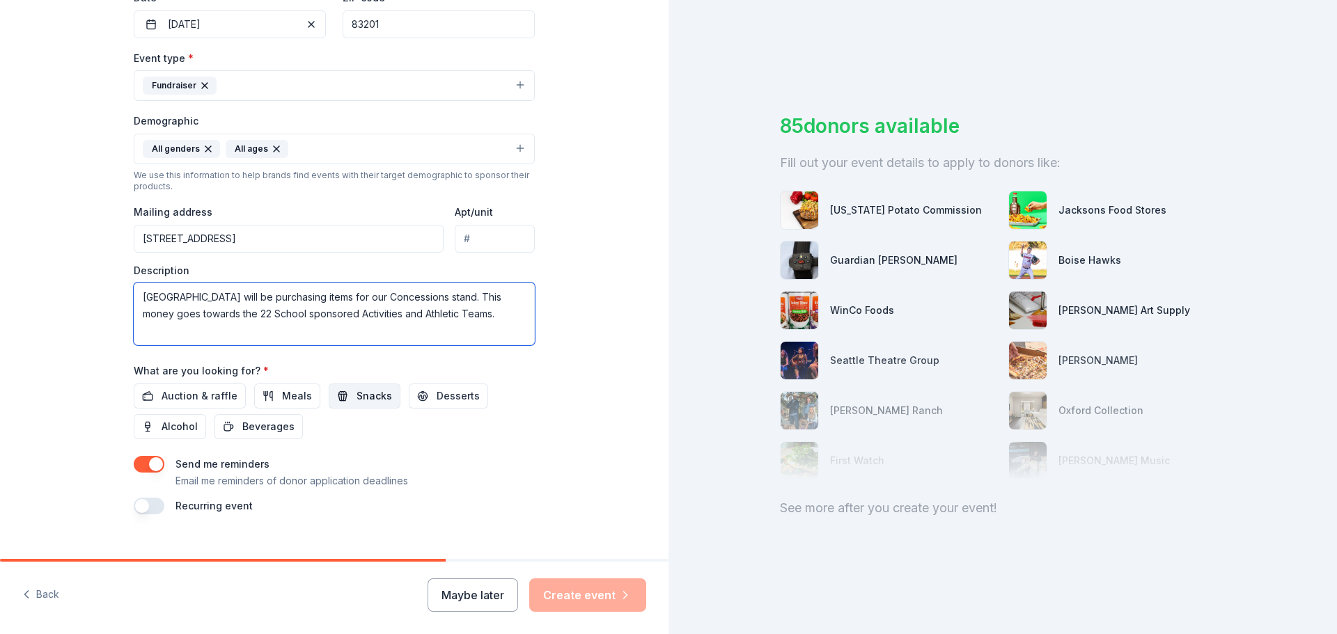
type textarea "[GEOGRAPHIC_DATA] will be purchasing items for our Concessions stand. This mone…"
click at [357, 402] on span "Snacks" at bounding box center [375, 396] width 36 height 17
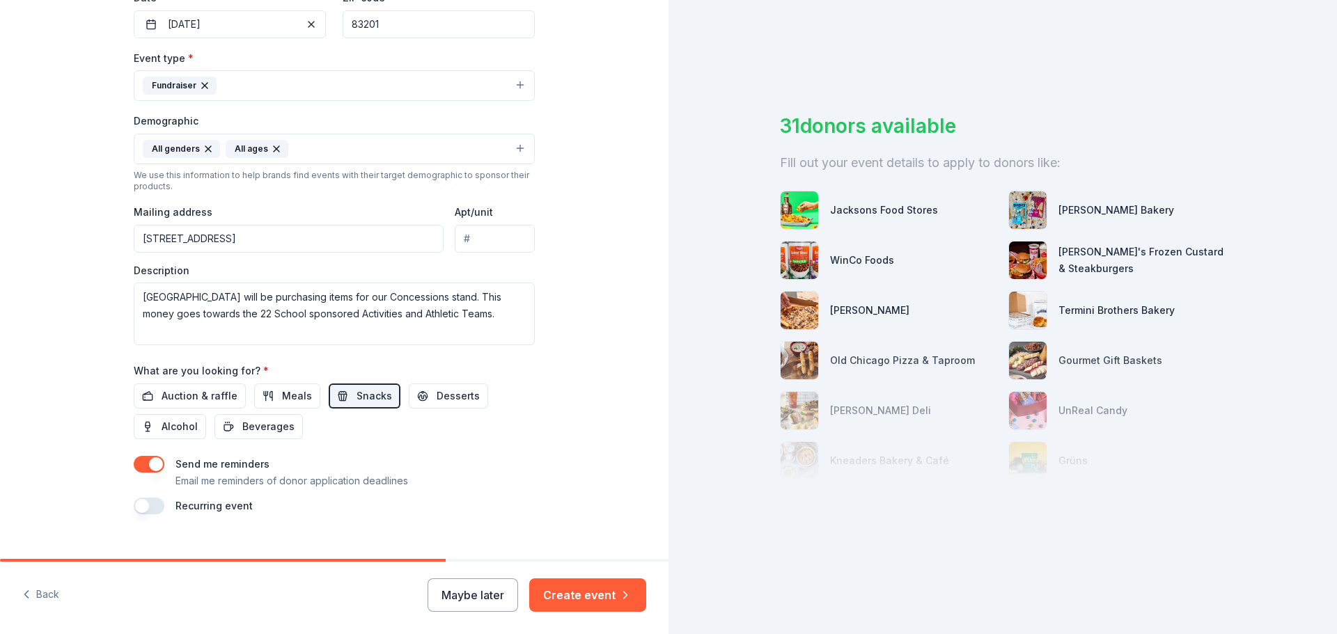
click at [843, 260] on div "WinCo Foods" at bounding box center [862, 260] width 64 height 17
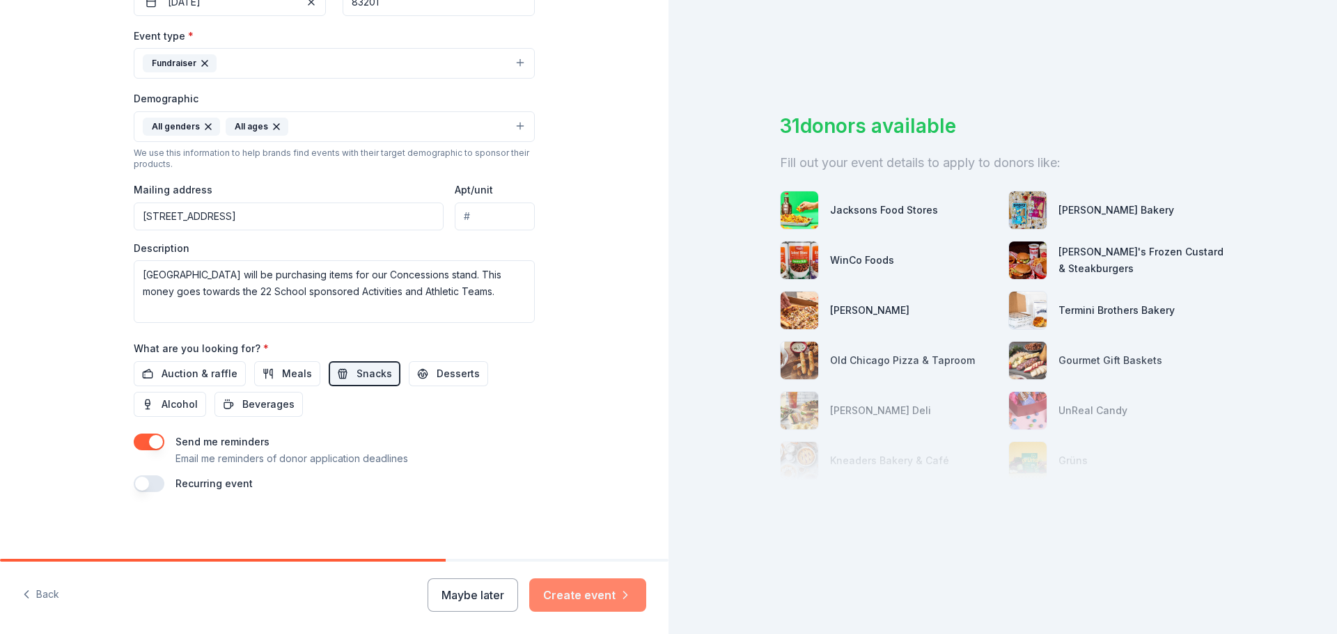
click at [575, 592] on button "Create event" at bounding box center [587, 595] width 117 height 33
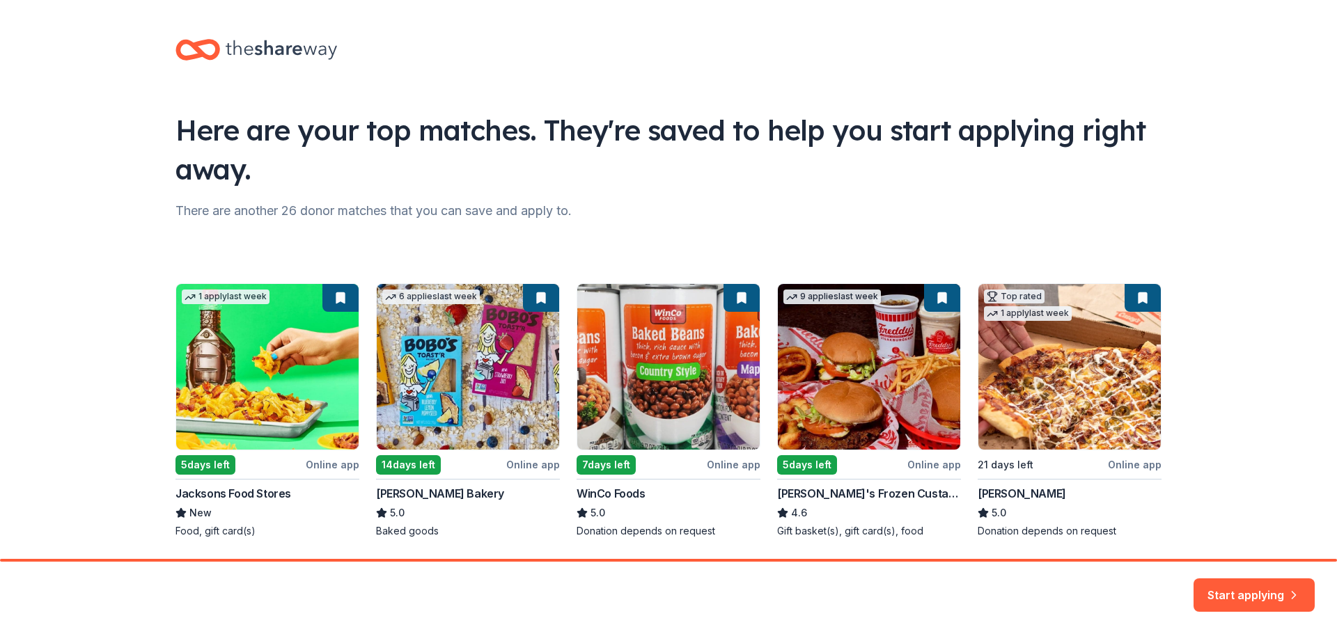
click at [674, 420] on div "1 apply last week 5 days left Online app Jacksons Food Stores New Food, gift ca…" at bounding box center [669, 410] width 986 height 255
click at [674, 414] on div "1 apply last week 5 days left Online app Jacksons Food Stores New Food, gift ca…" at bounding box center [669, 410] width 986 height 255
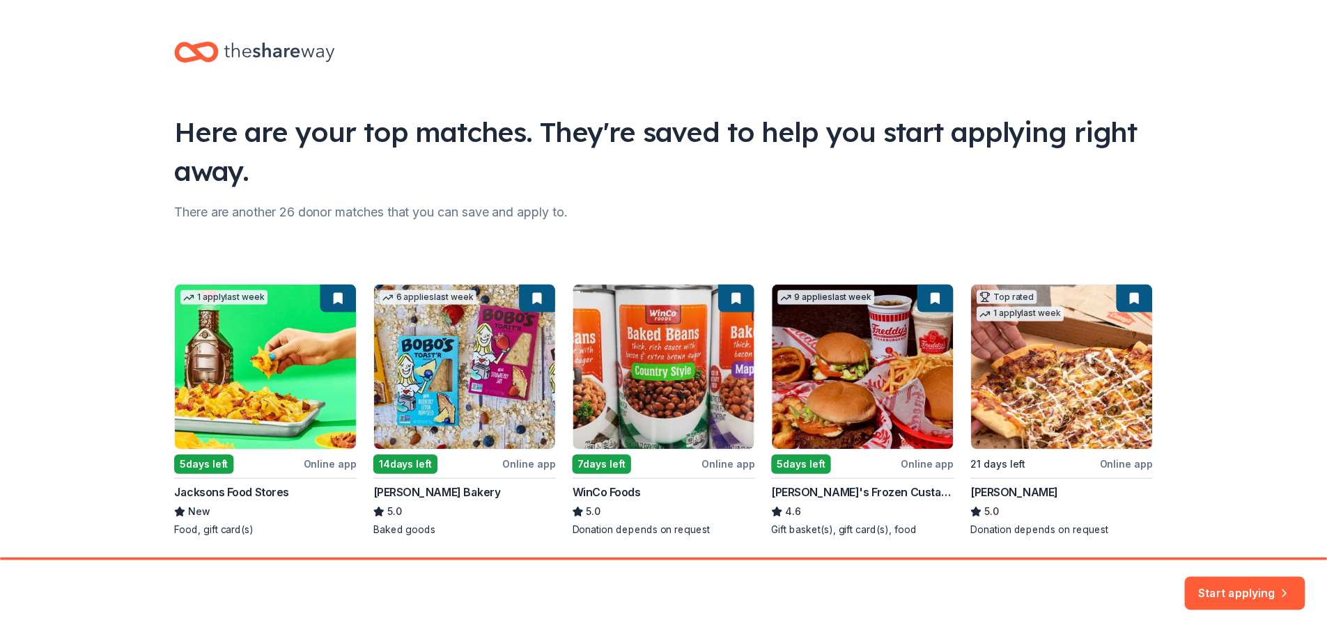
scroll to position [46, 0]
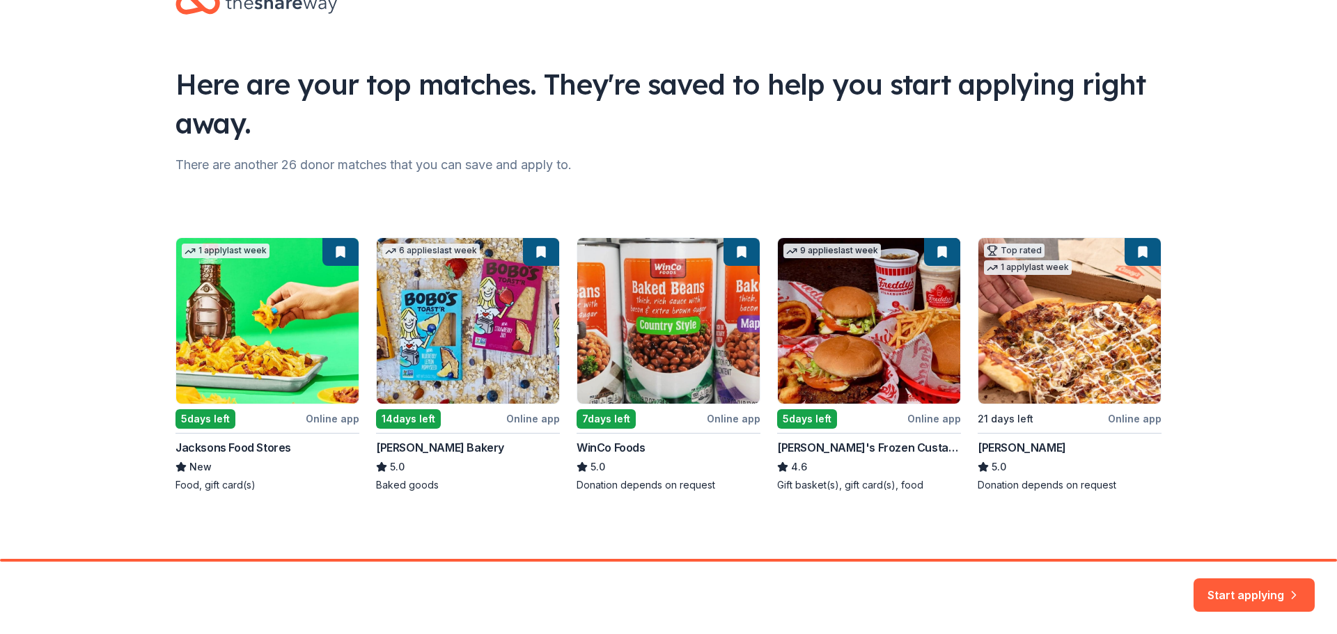
click at [588, 425] on div "1 apply last week 5 days left Online app Jacksons Food Stores New Food, gift ca…" at bounding box center [669, 364] width 986 height 255
click at [605, 458] on div "1 apply last week 5 days left Online app Jacksons Food Stores New Food, gift ca…" at bounding box center [669, 364] width 986 height 255
click at [1263, 594] on button "Start applying" at bounding box center [1254, 588] width 121 height 33
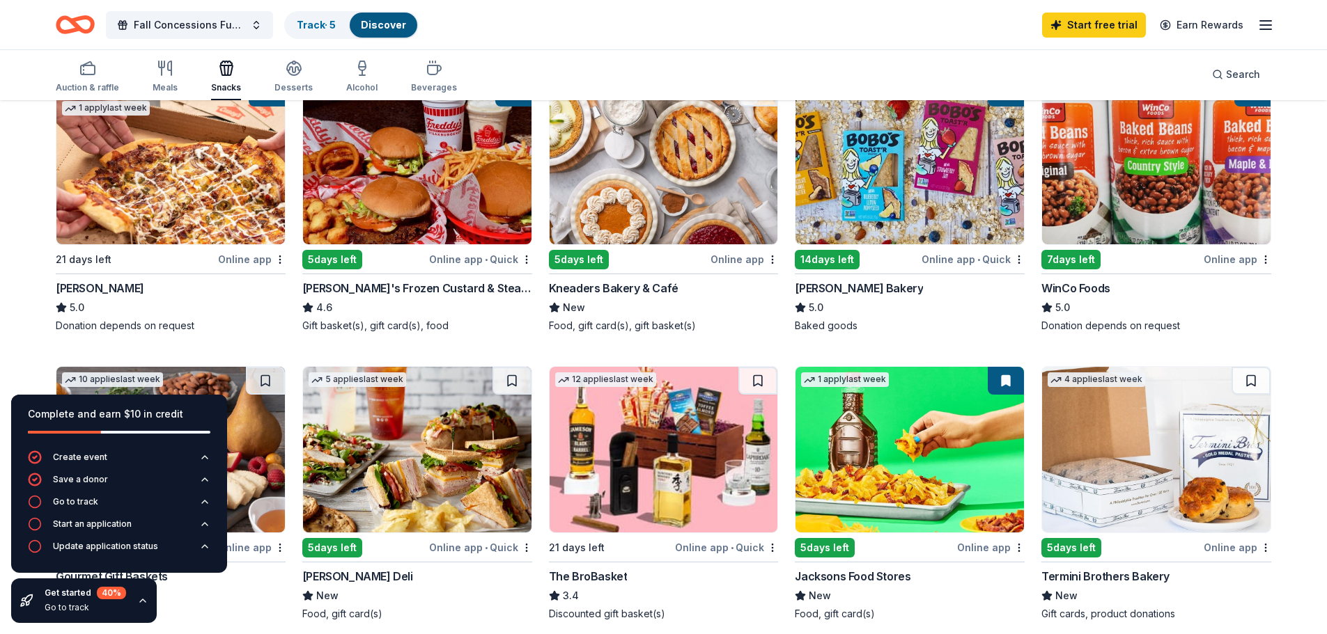
scroll to position [209, 0]
